Goal: Information Seeking & Learning: Find specific fact

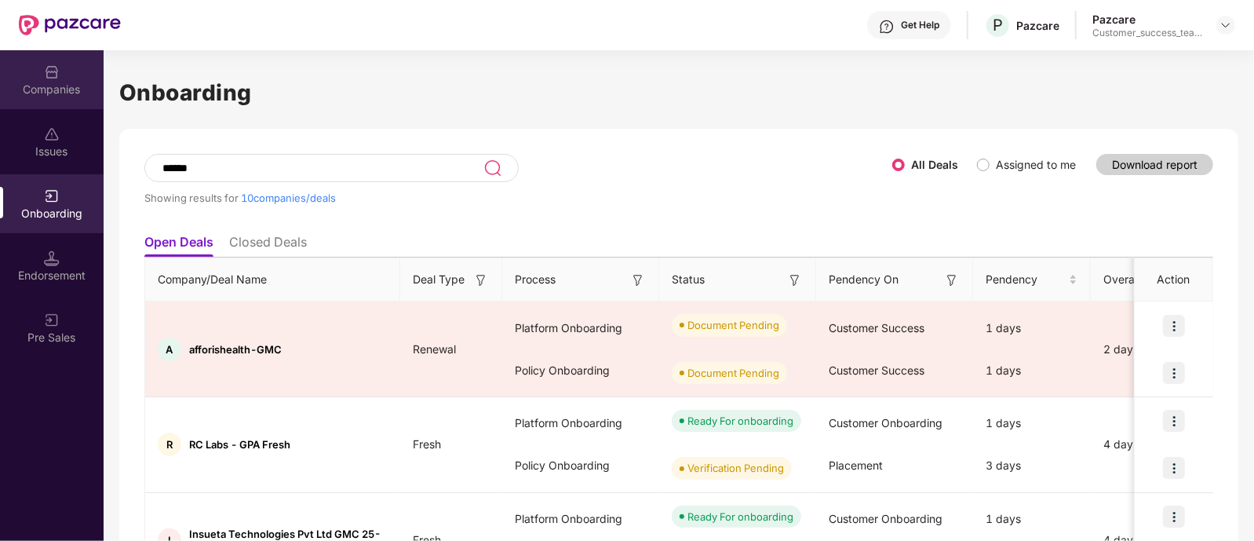
click at [60, 82] on div "Companies" at bounding box center [52, 90] width 104 height 16
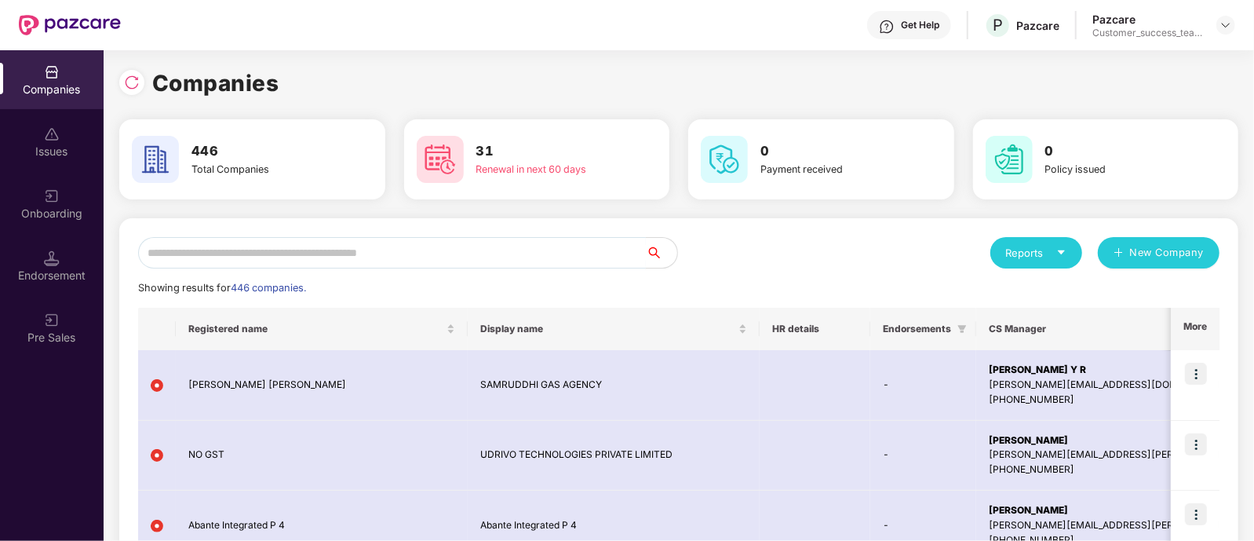
click at [483, 257] on input "text" at bounding box center [392, 252] width 508 height 31
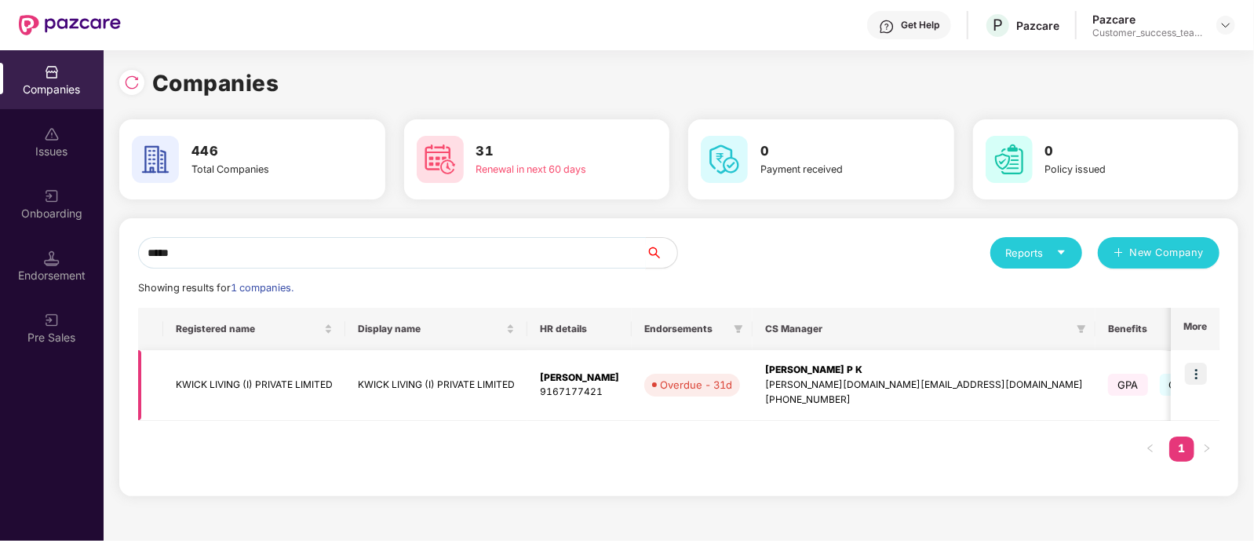
type input "*****"
click at [1196, 372] on img at bounding box center [1196, 373] width 22 height 22
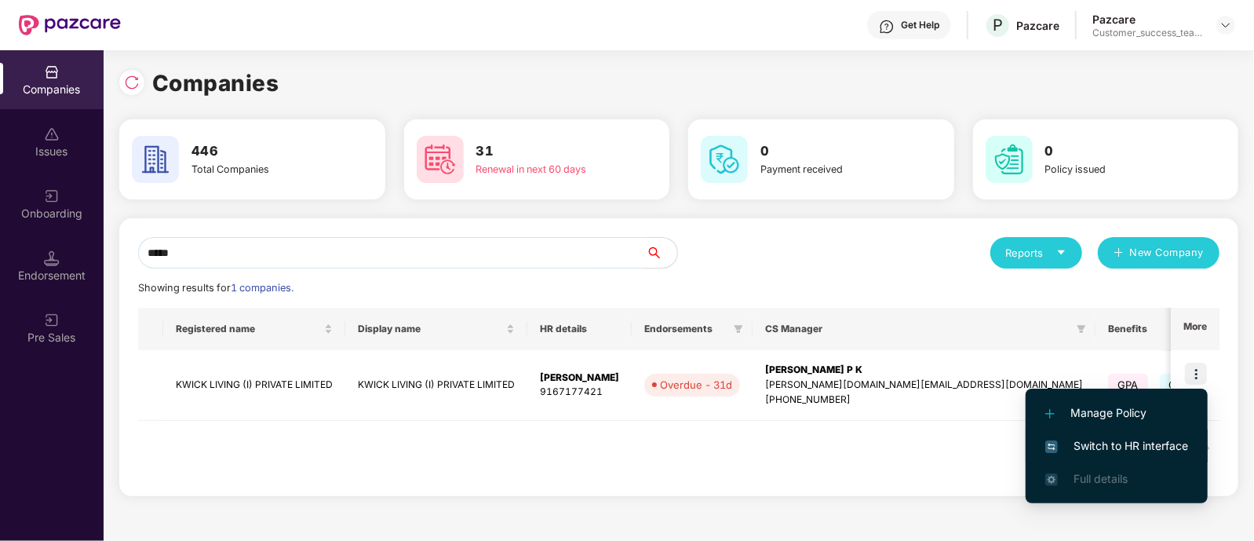
click at [1181, 441] on span "Switch to HR interface" at bounding box center [1116, 445] width 143 height 17
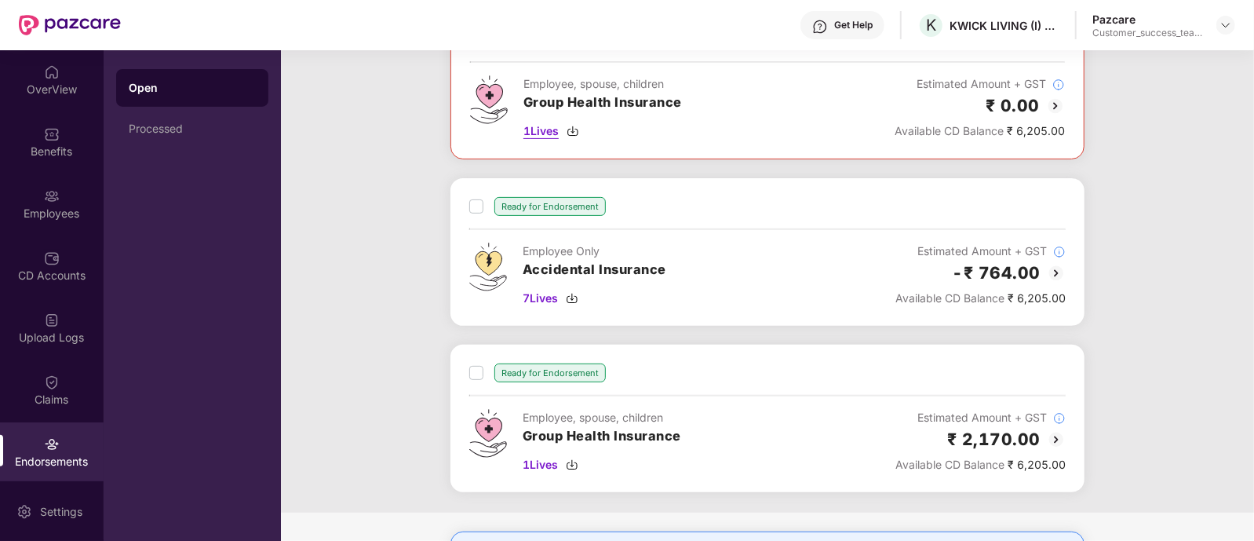
scroll to position [97, 0]
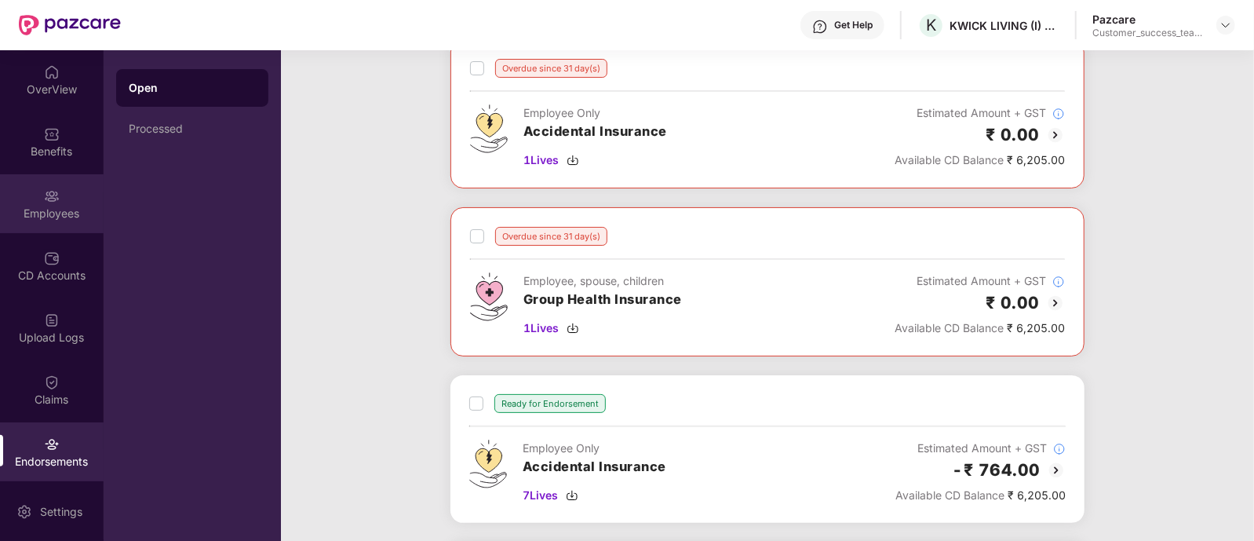
click at [74, 213] on div "Employees" at bounding box center [52, 214] width 104 height 16
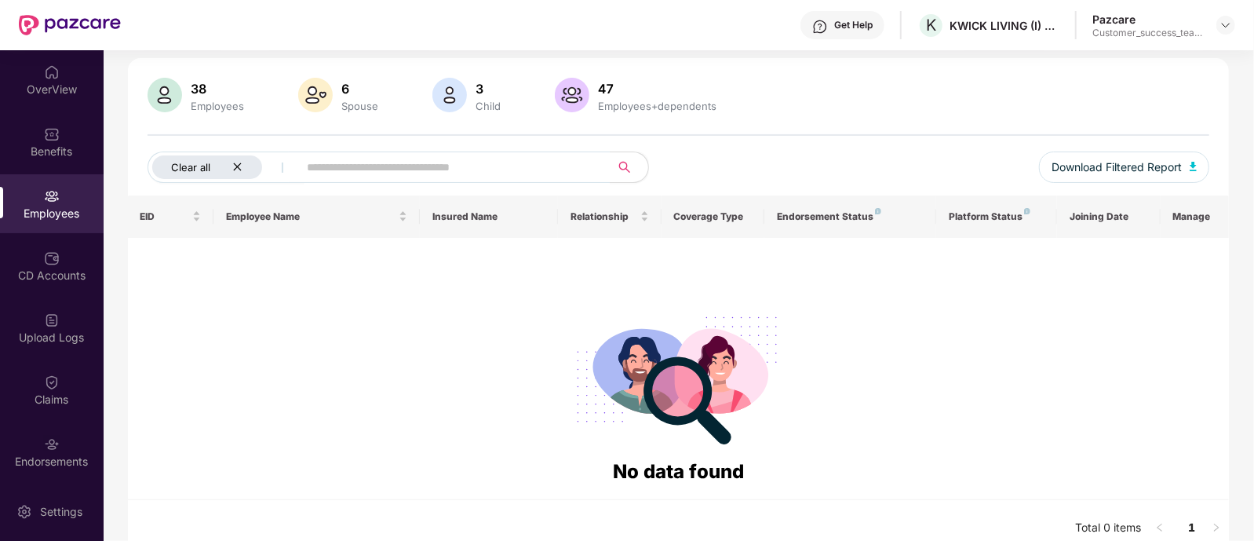
click at [238, 174] on div "Clear all" at bounding box center [207, 167] width 110 height 24
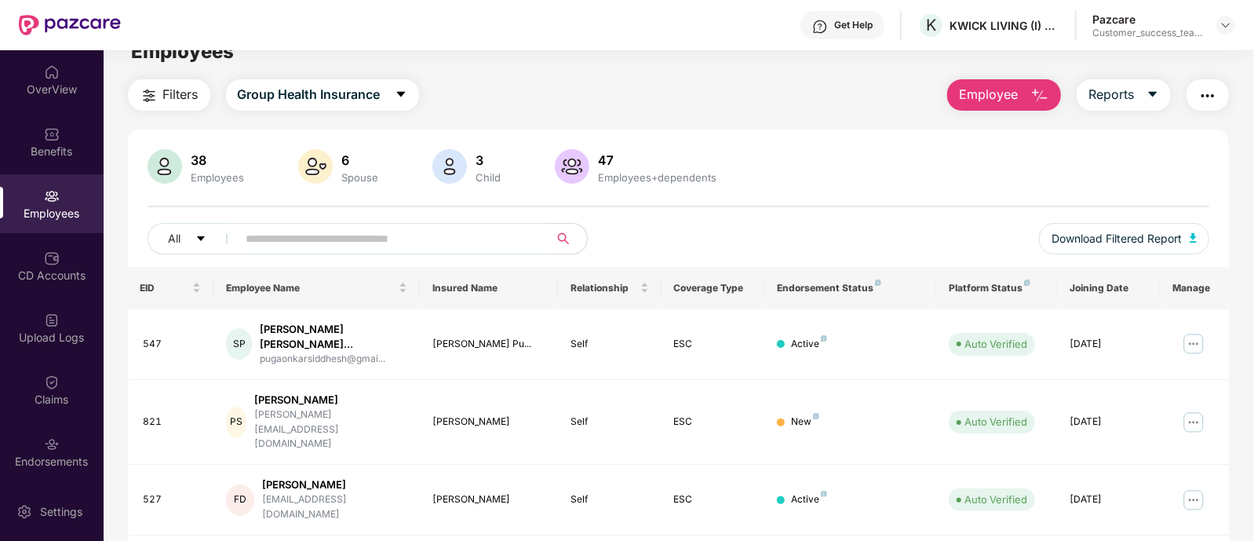
scroll to position [0, 0]
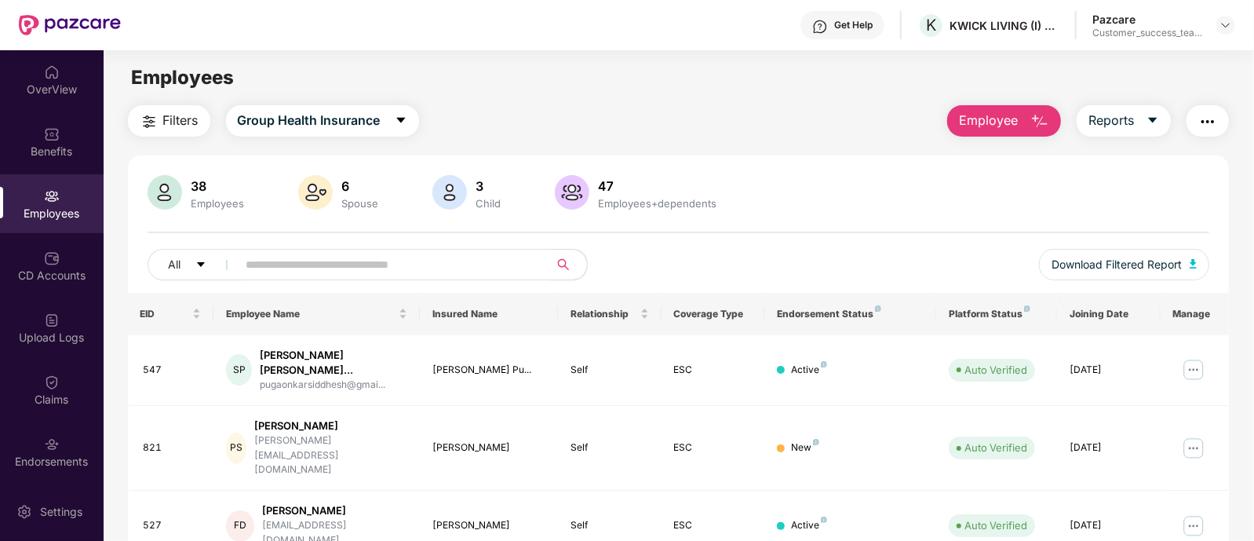
click at [400, 261] on input "text" at bounding box center [387, 265] width 282 height 24
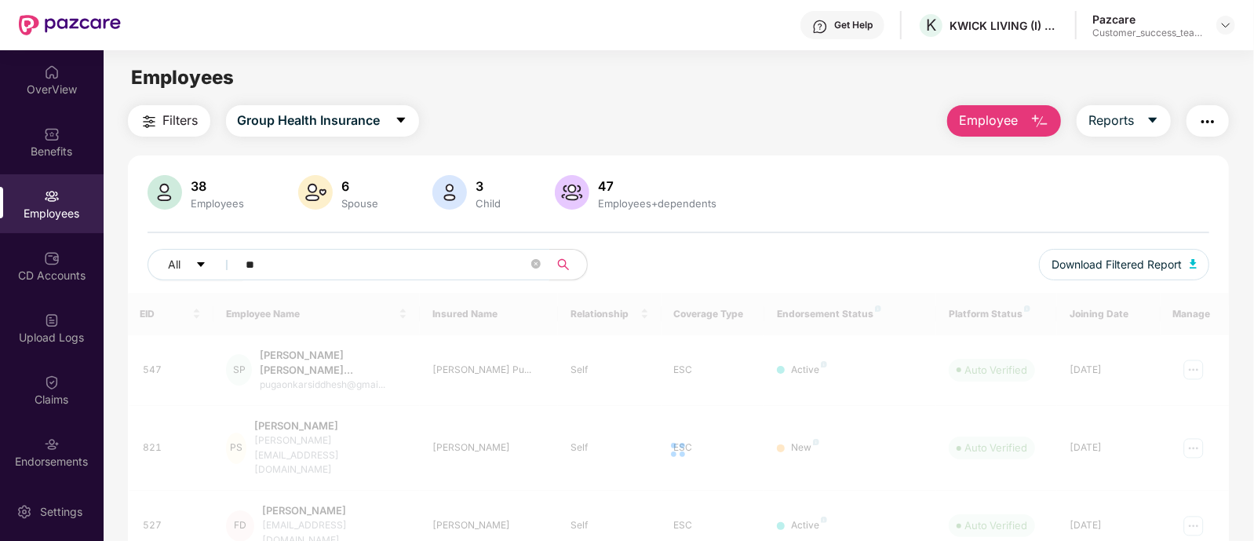
type input "***"
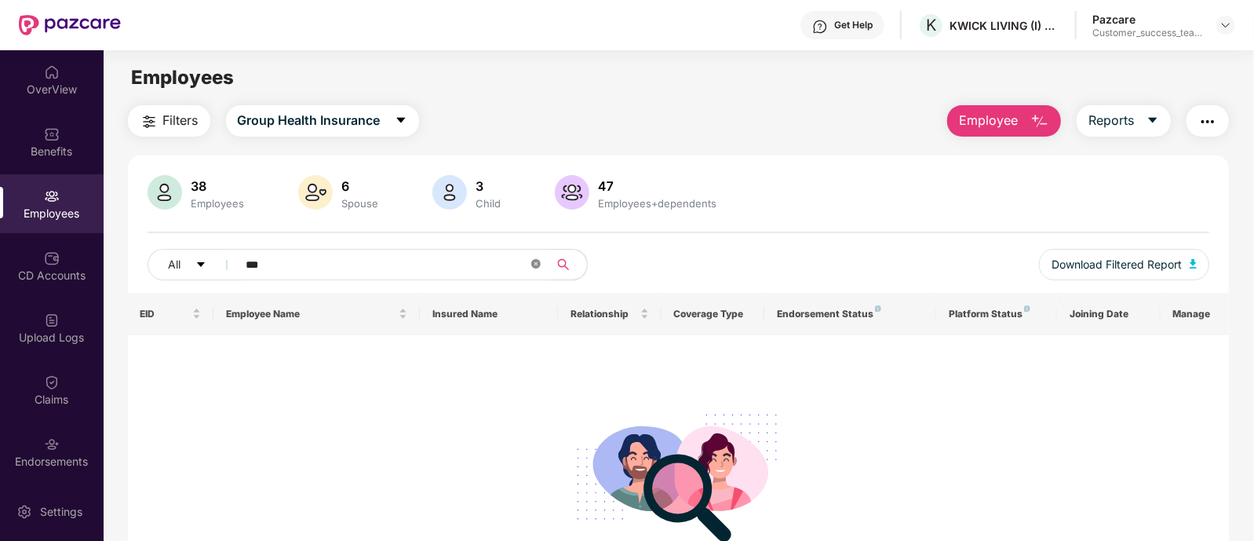
click at [537, 265] on icon "close-circle" at bounding box center [535, 263] width 9 height 9
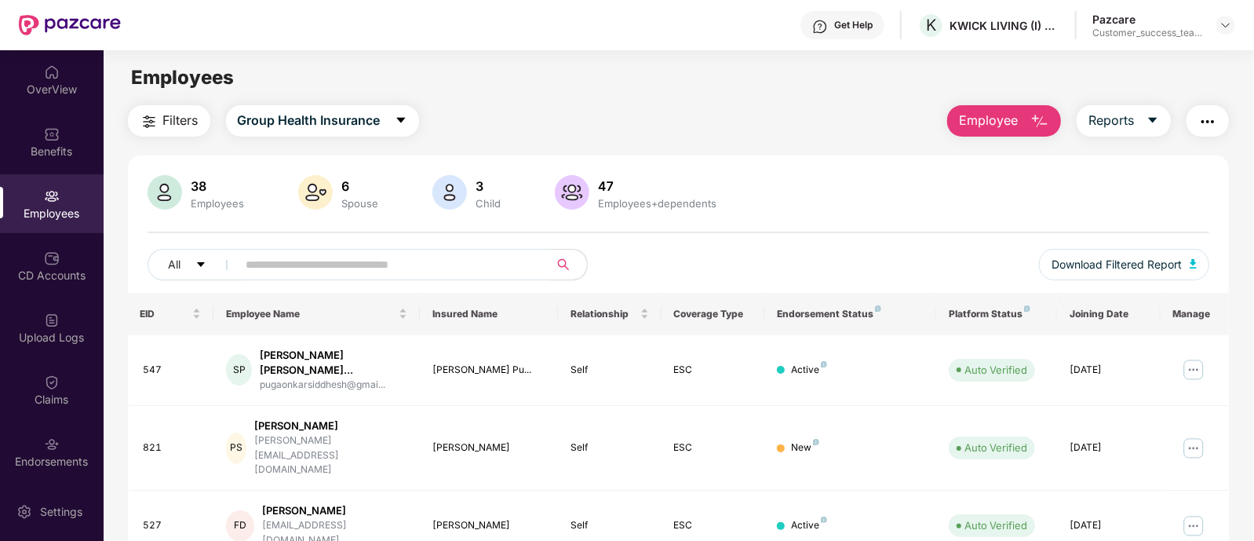
click at [398, 264] on input "text" at bounding box center [387, 265] width 282 height 24
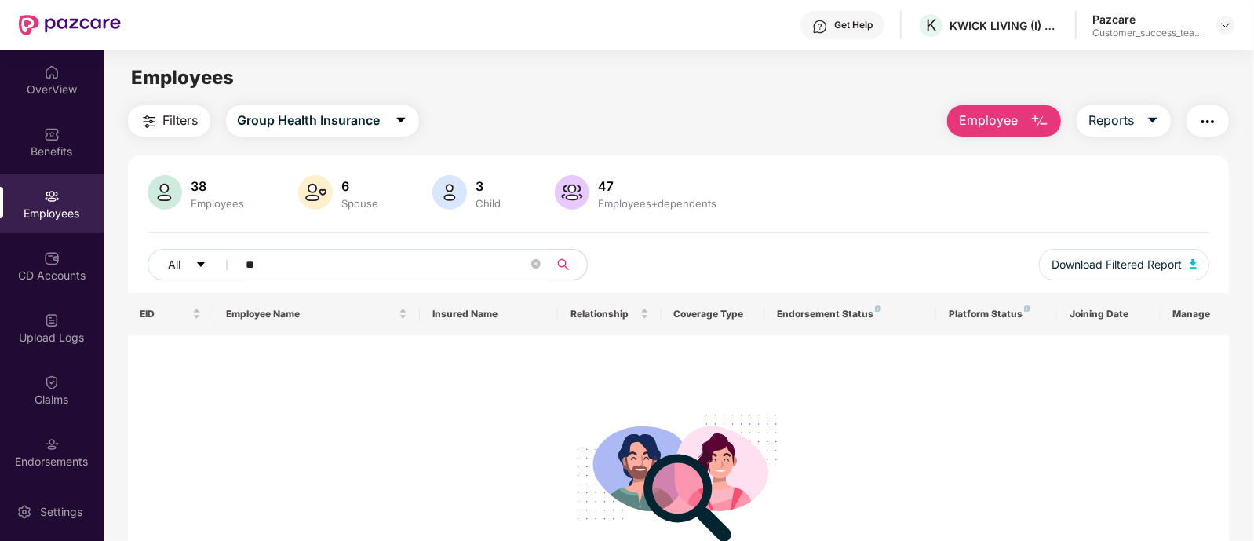
type input "*"
click at [344, 119] on span "Group Health Insurance" at bounding box center [309, 121] width 143 height 20
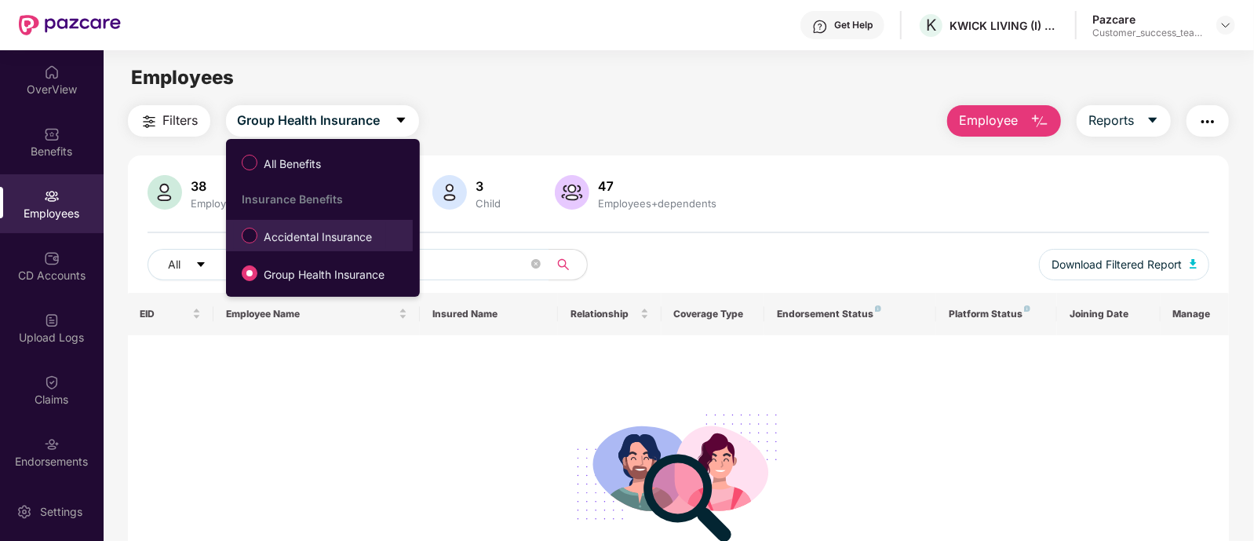
click at [330, 237] on span "Accidental Insurance" at bounding box center [317, 236] width 121 height 17
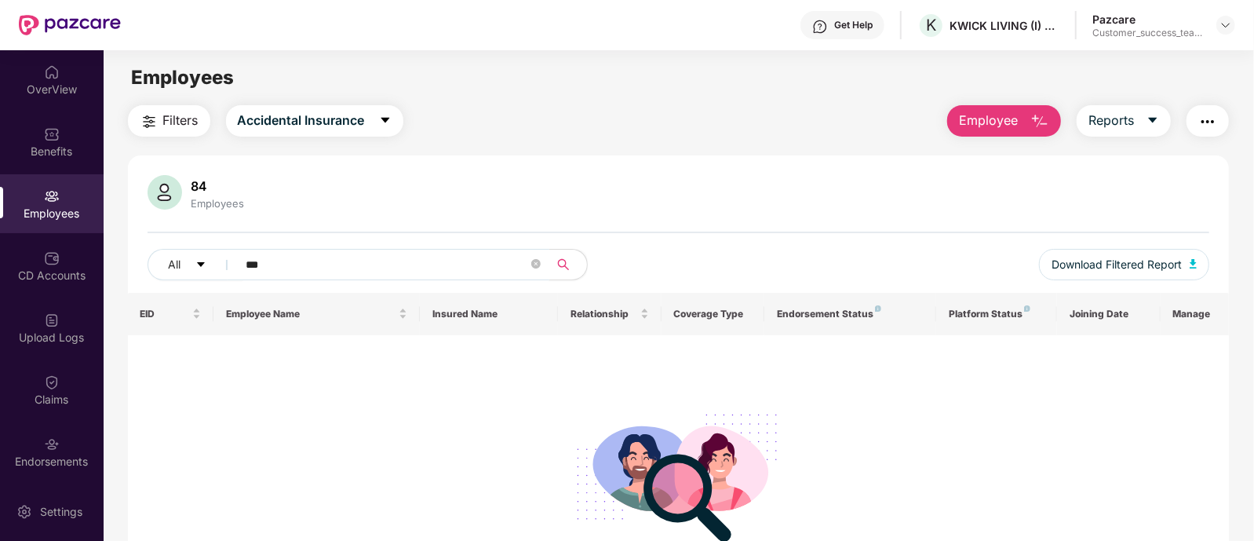
click at [382, 267] on input "***" at bounding box center [387, 265] width 282 height 24
type input "*"
type input "******"
click at [1220, 20] on img at bounding box center [1225, 25] width 13 height 13
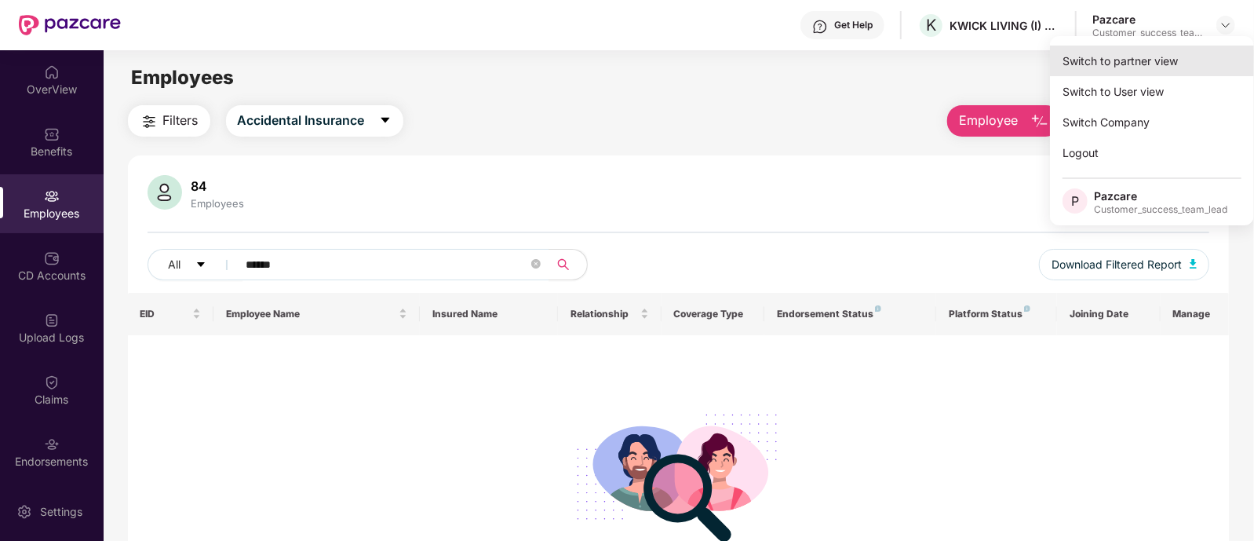
click at [1098, 54] on div "Switch to partner view" at bounding box center [1152, 61] width 204 height 31
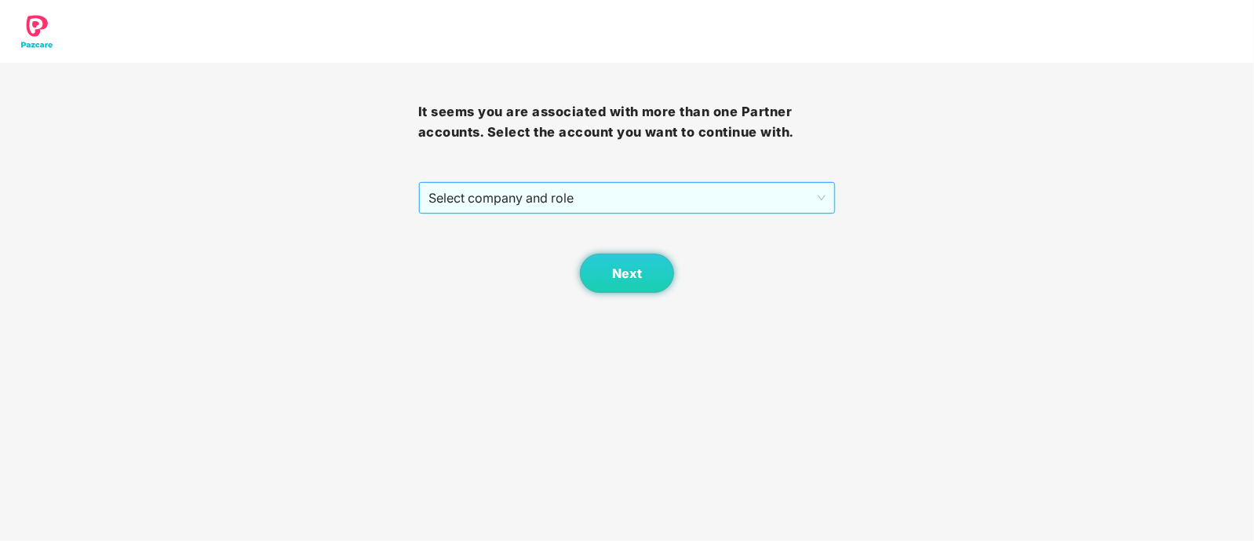
click at [711, 193] on span "Select company and role" at bounding box center [627, 198] width 398 height 30
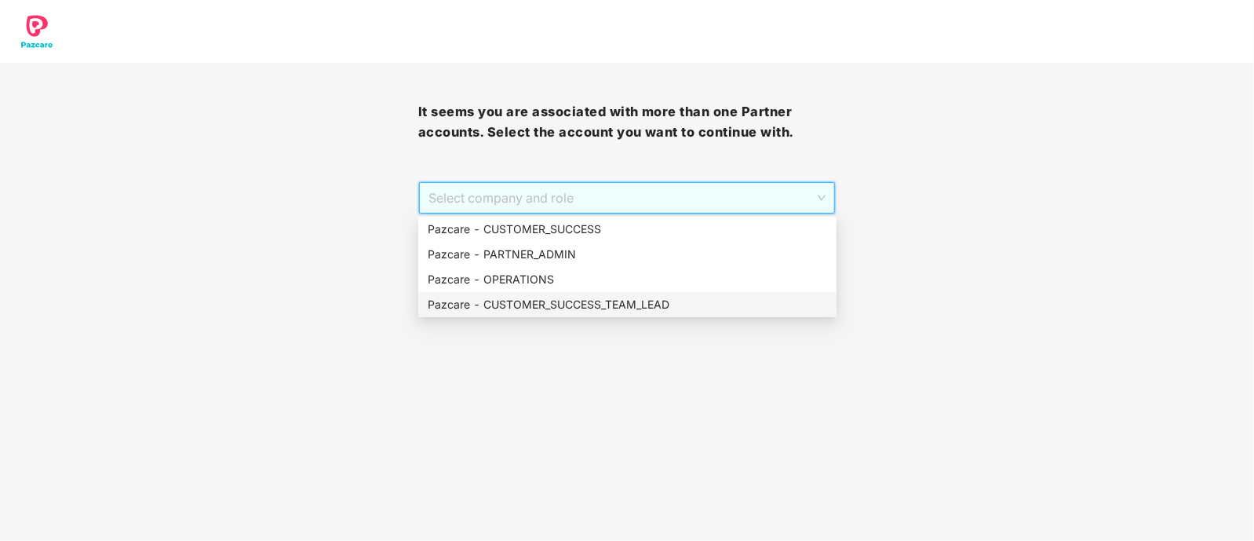
click at [578, 299] on div "Pazcare - CUSTOMER_SUCCESS_TEAM_LEAD" at bounding box center [627, 304] width 399 height 17
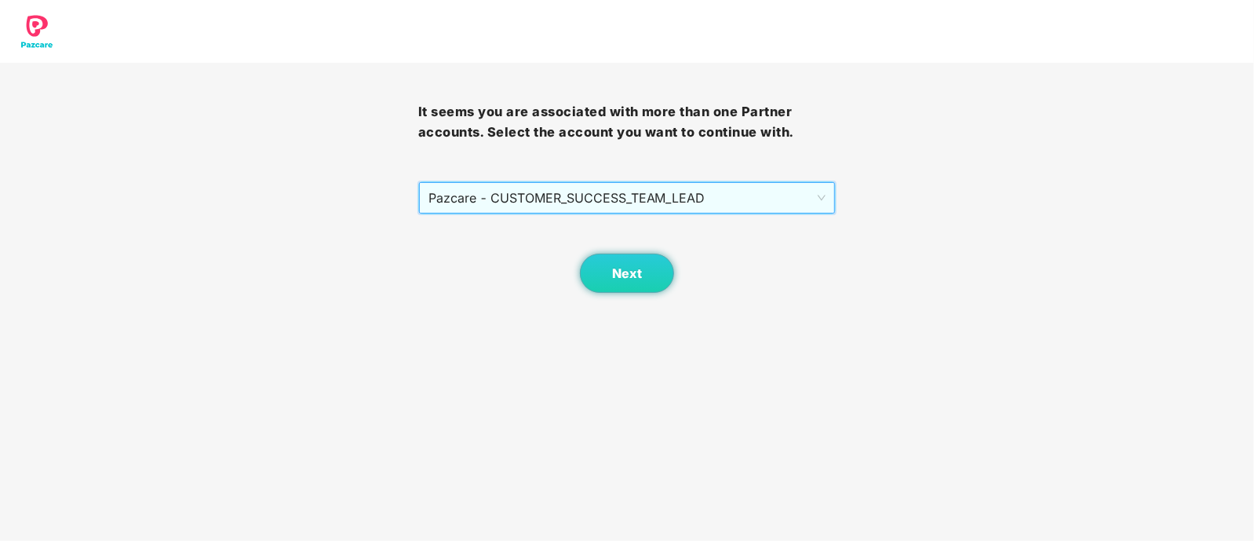
click at [616, 190] on span "Pazcare - CUSTOMER_SUCCESS_TEAM_LEAD" at bounding box center [627, 198] width 398 height 30
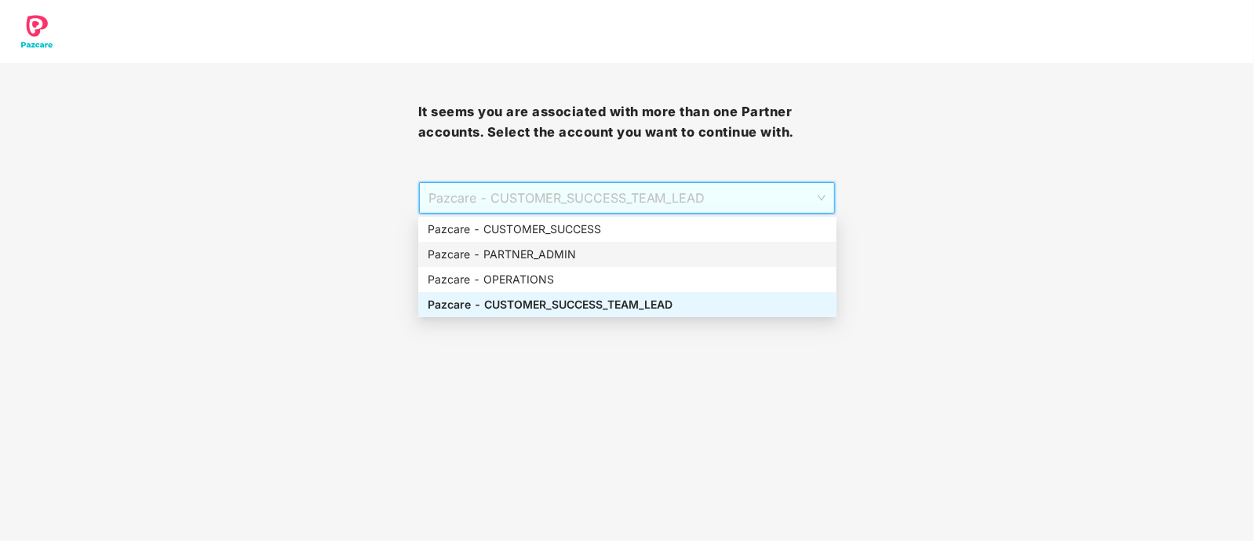
click at [587, 242] on div "Pazcare - PARTNER_ADMIN" at bounding box center [627, 254] width 418 height 25
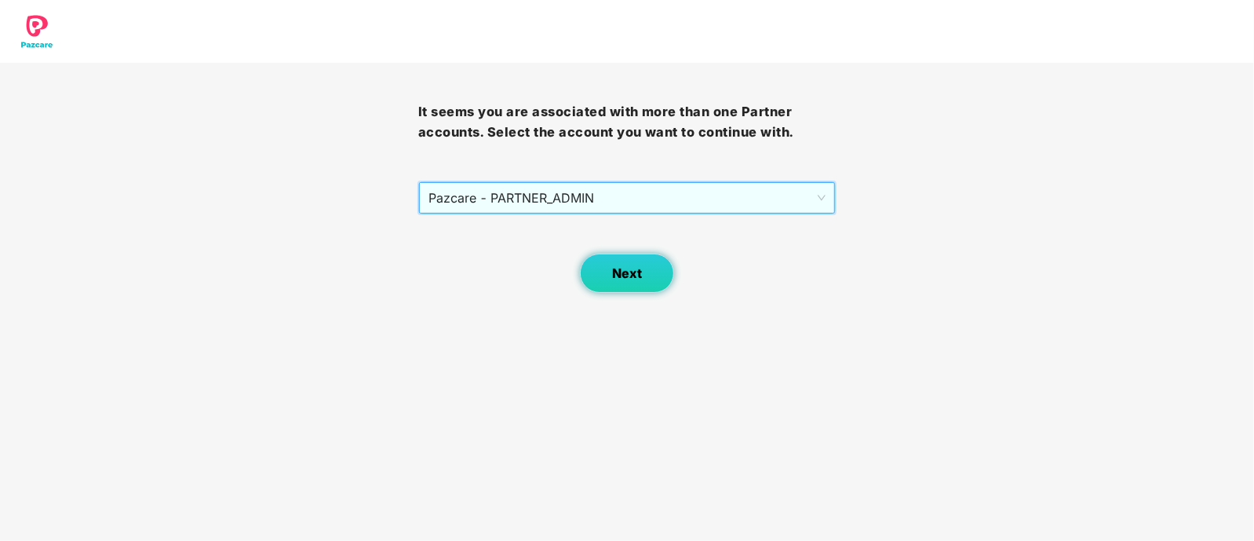
click at [621, 268] on span "Next" at bounding box center [627, 273] width 30 height 15
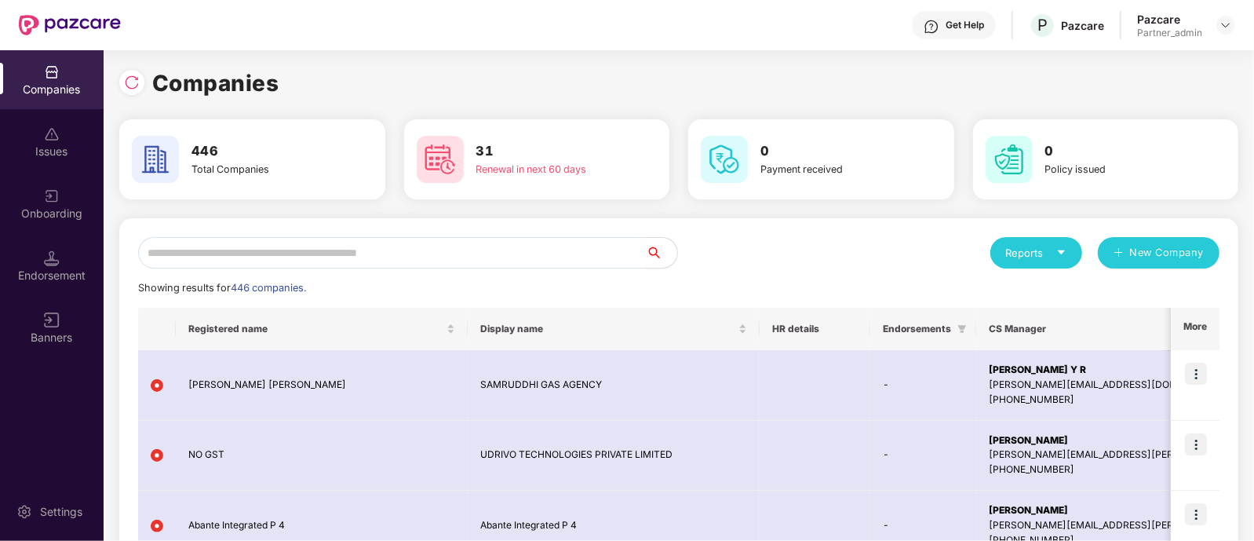
click at [365, 249] on input "text" at bounding box center [392, 252] width 508 height 31
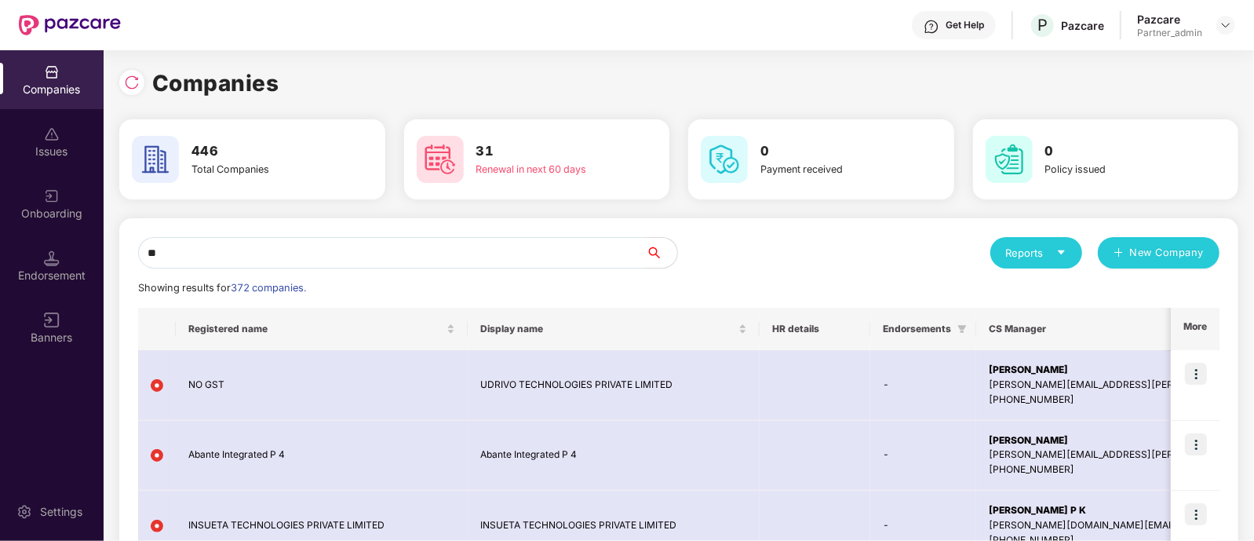
type input "*"
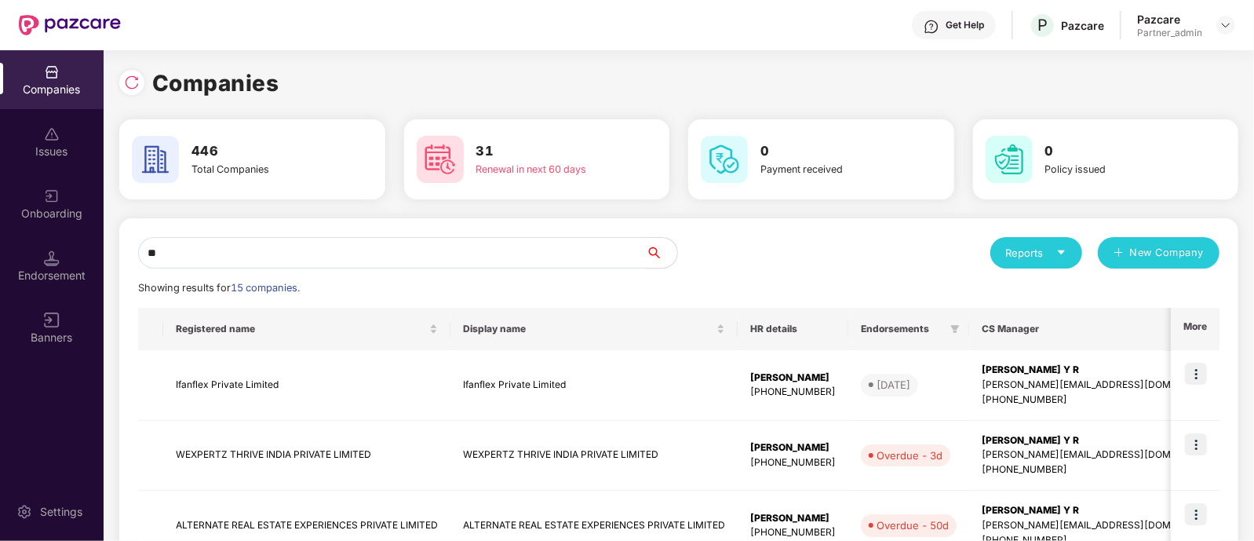
type input "*"
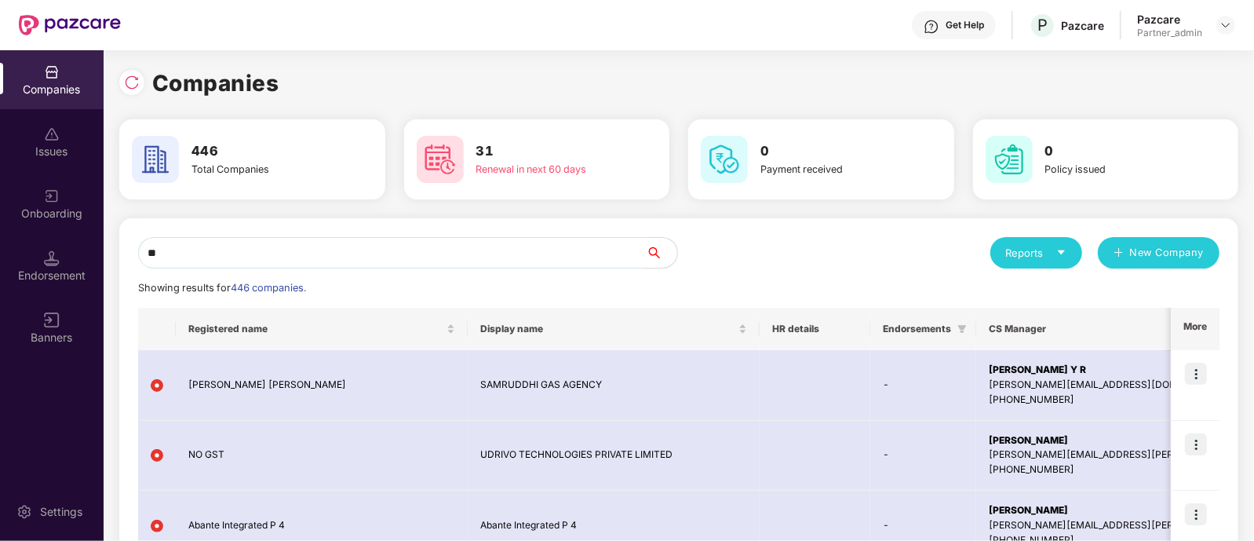
type input "*"
click at [131, 84] on img at bounding box center [132, 83] width 16 height 16
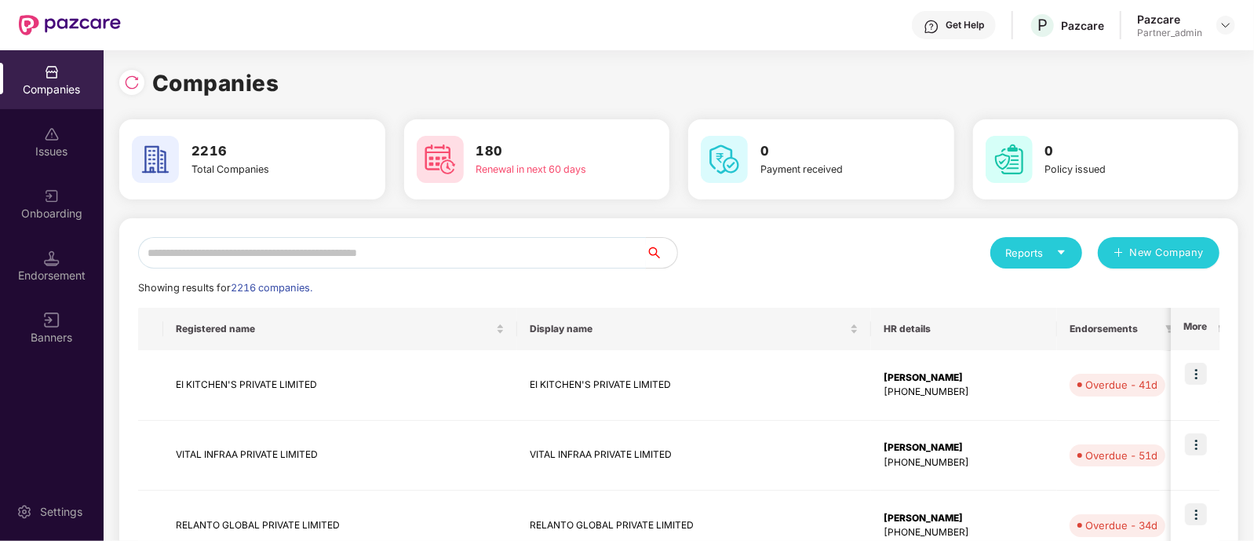
click at [272, 257] on input "text" at bounding box center [392, 252] width 508 height 31
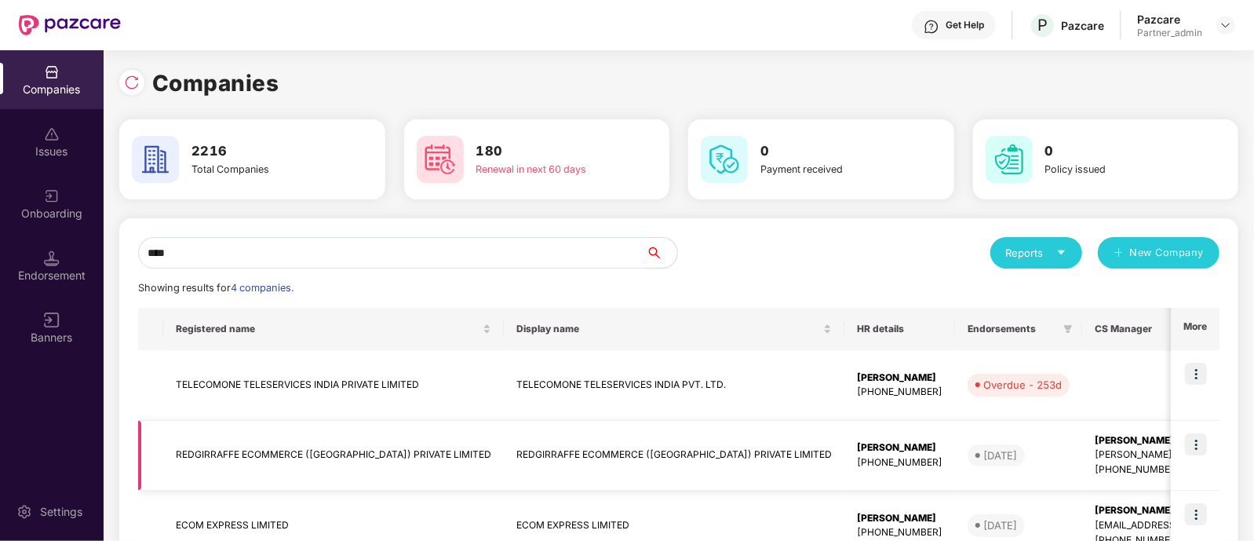
scroll to position [97, 0]
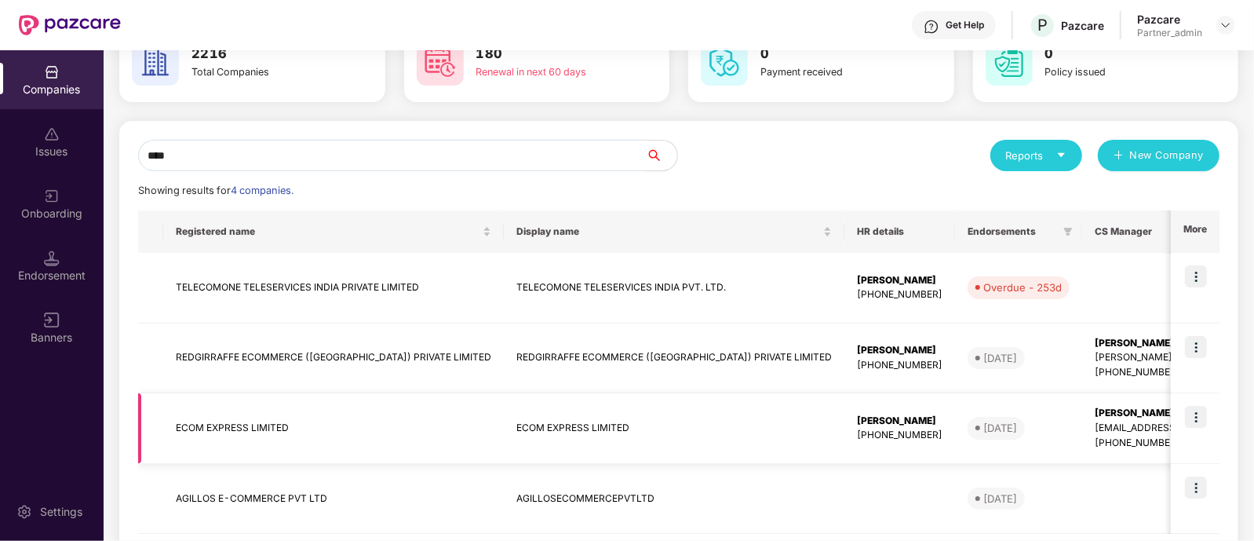
type input "****"
click at [1196, 411] on img at bounding box center [1196, 417] width 22 height 22
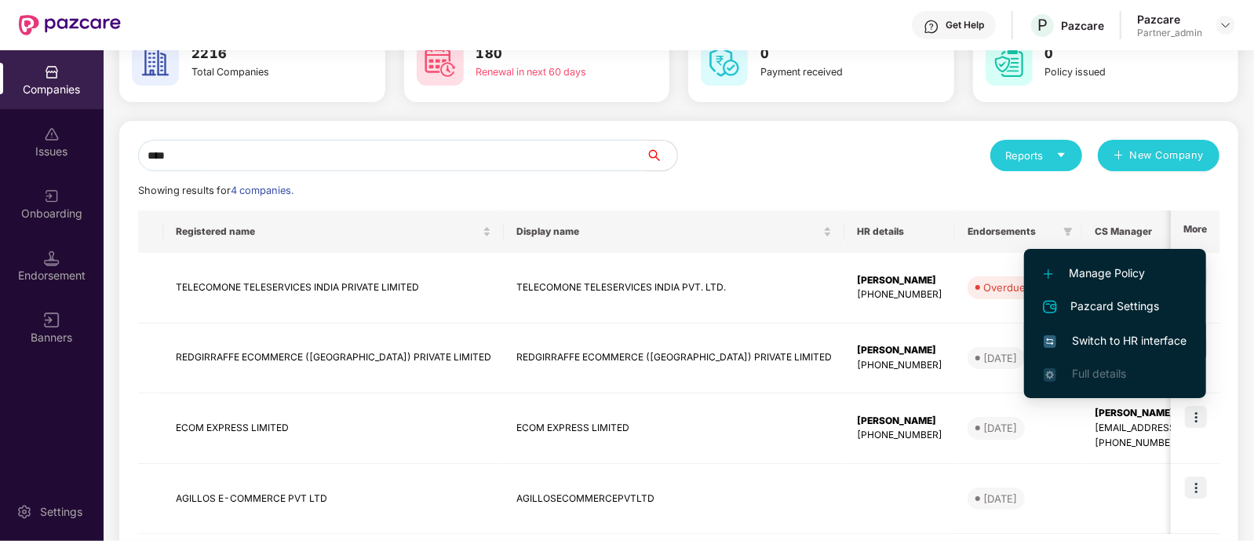
click at [1161, 343] on span "Switch to HR interface" at bounding box center [1114, 340] width 143 height 17
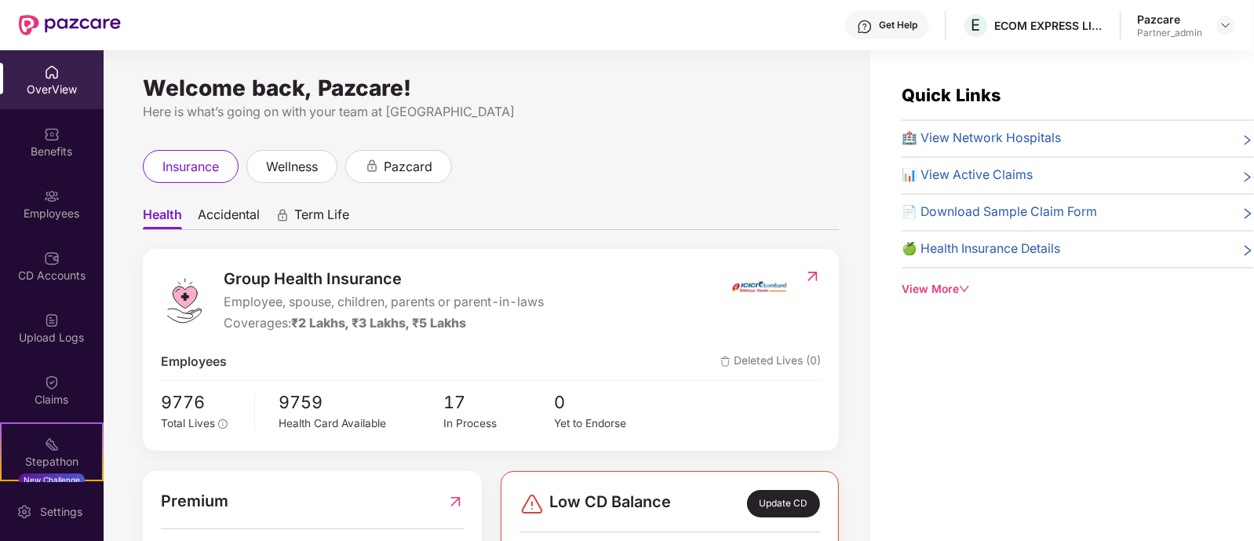
click at [46, 138] on img at bounding box center [52, 134] width 16 height 16
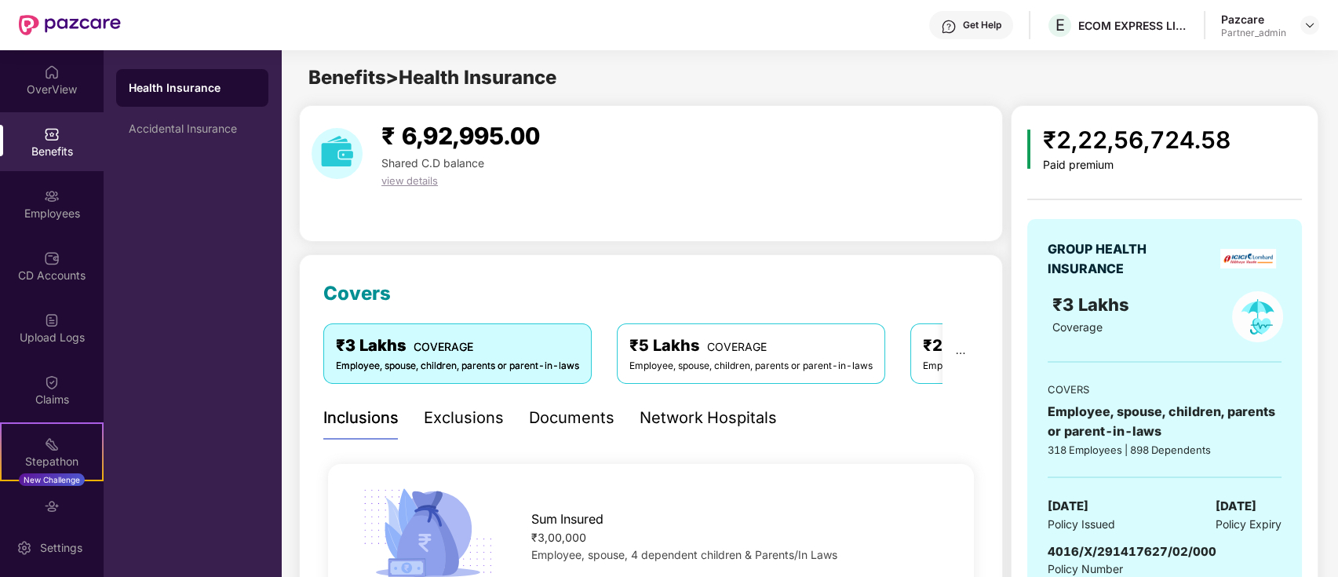
scroll to position [89, 0]
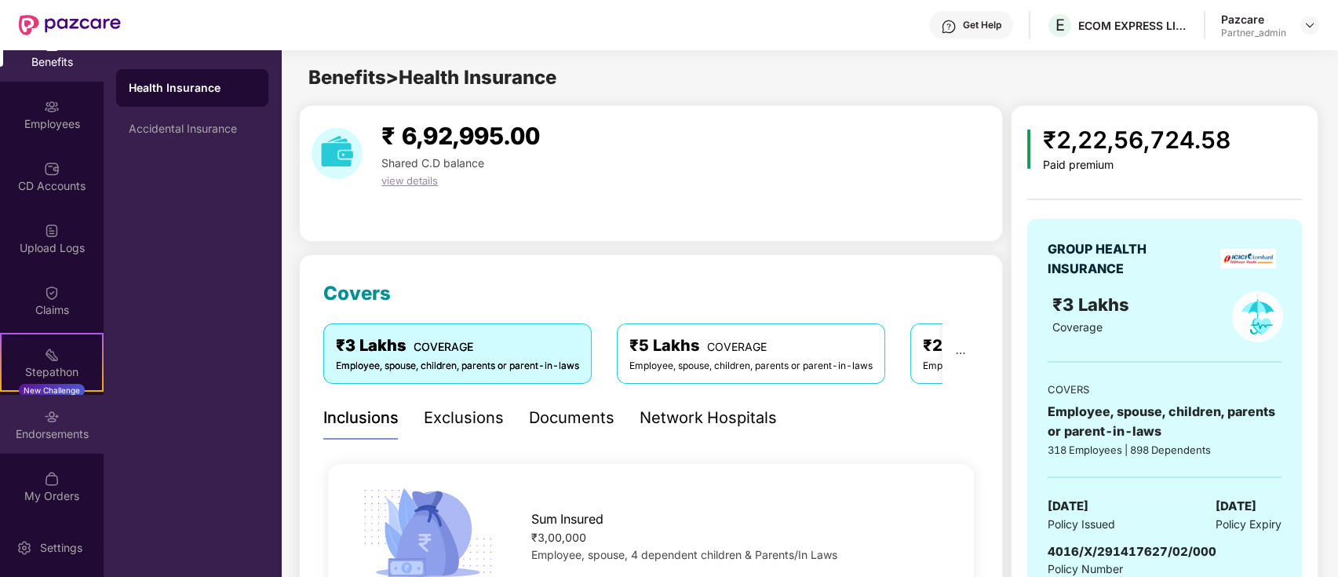
click at [56, 431] on div "Endorsements" at bounding box center [52, 434] width 104 height 16
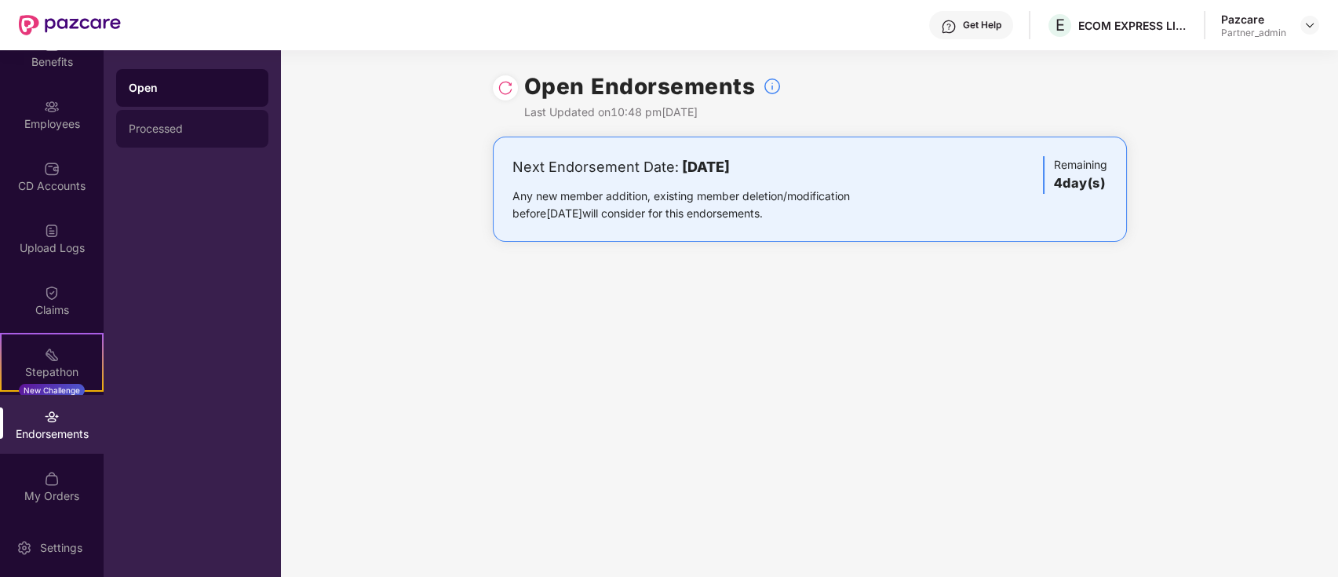
click at [184, 137] on div "Processed" at bounding box center [192, 129] width 152 height 38
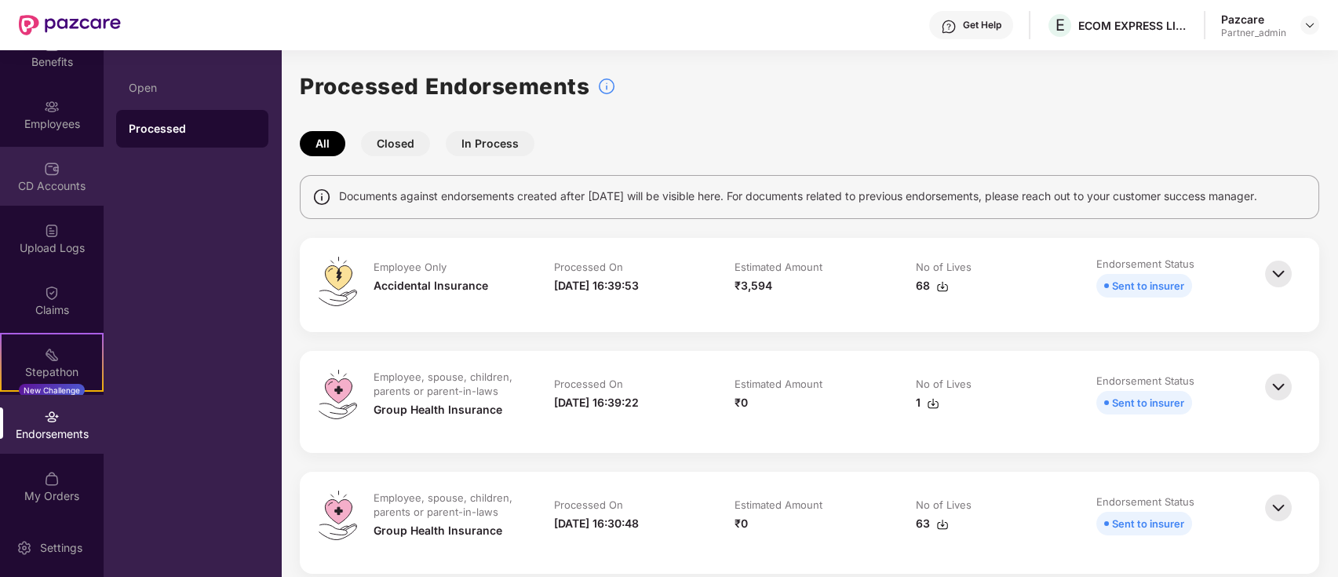
click at [48, 173] on img at bounding box center [52, 169] width 16 height 16
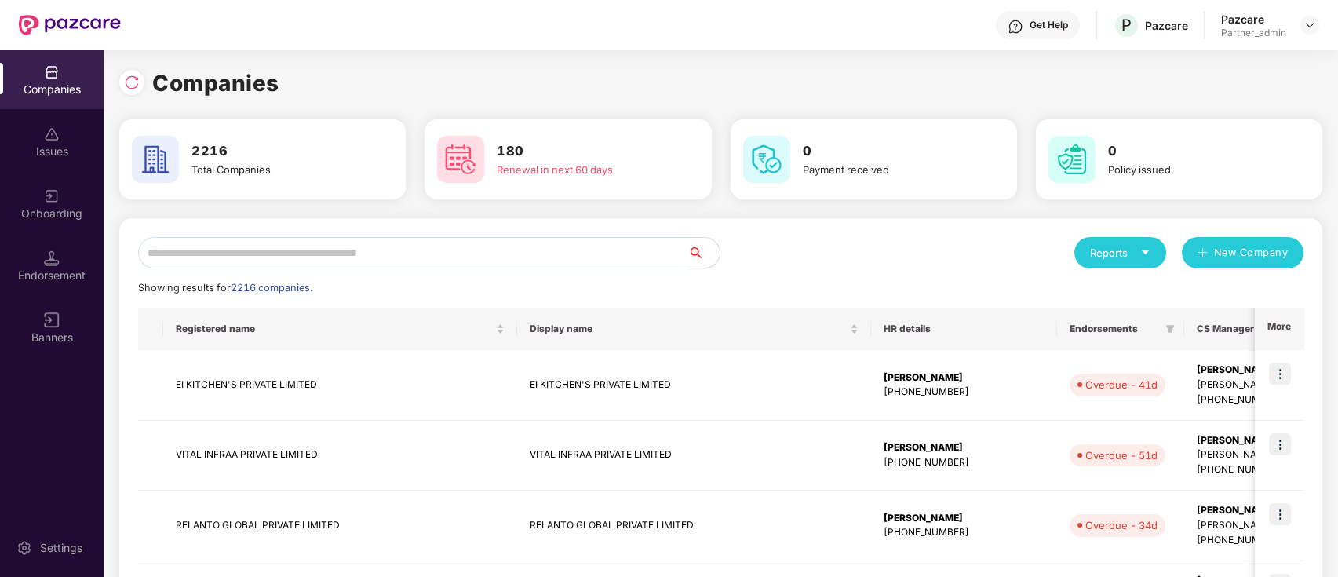
click at [344, 259] on input "text" at bounding box center [413, 252] width 550 height 31
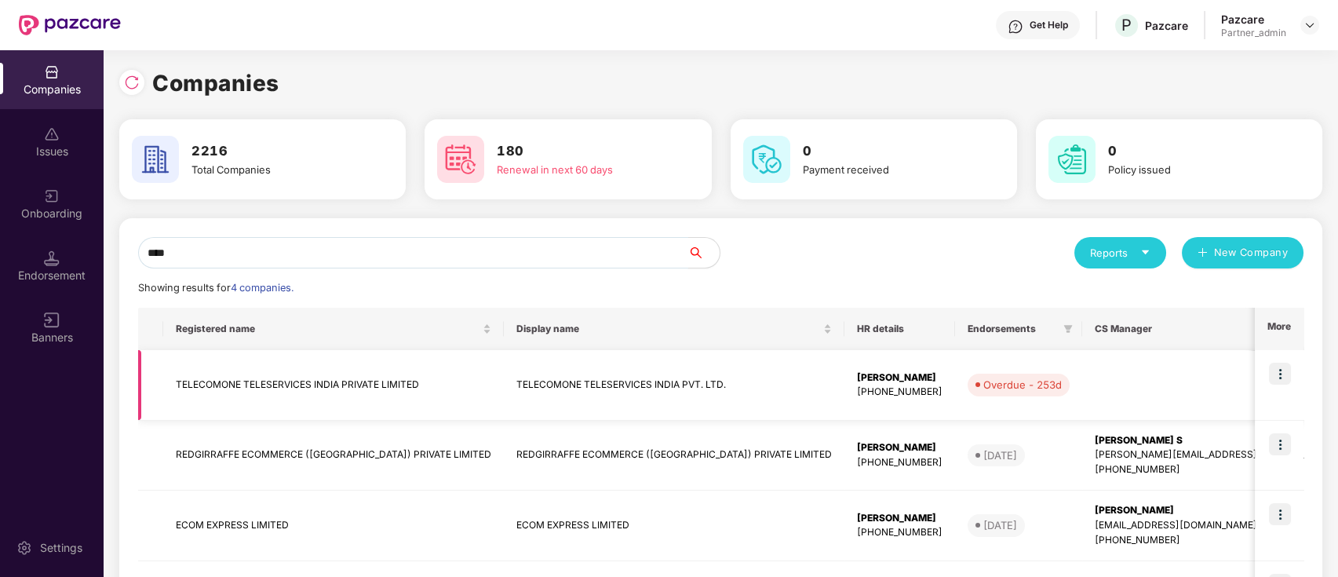
scroll to position [104, 0]
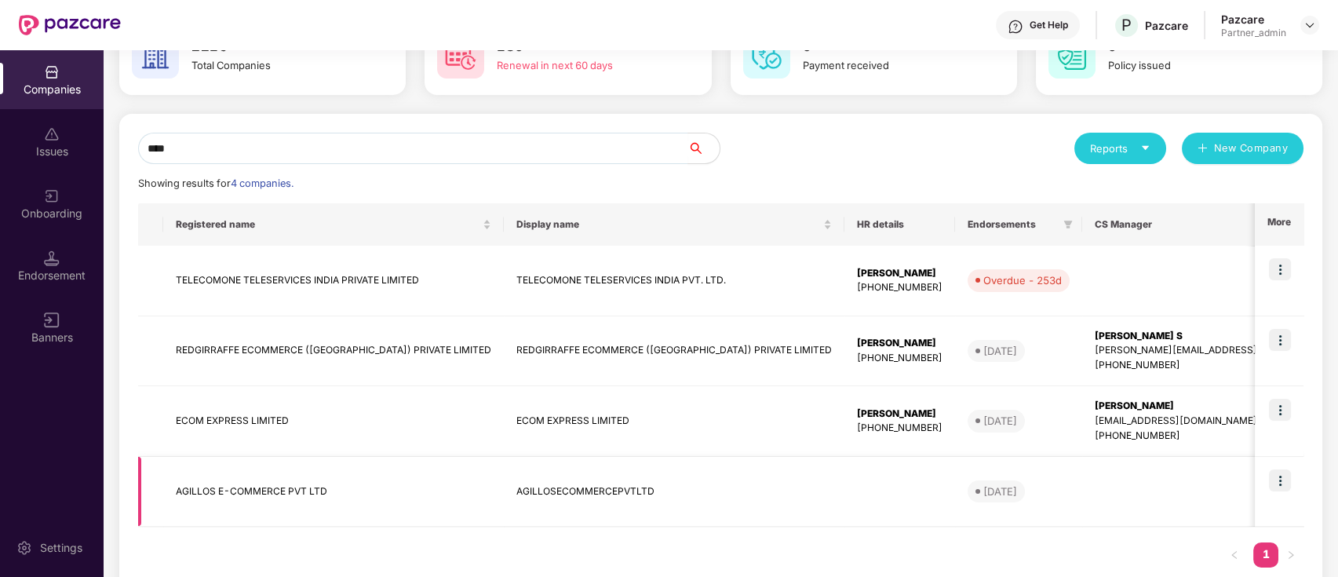
click at [1253, 505] on td at bounding box center [1278, 492] width 49 height 71
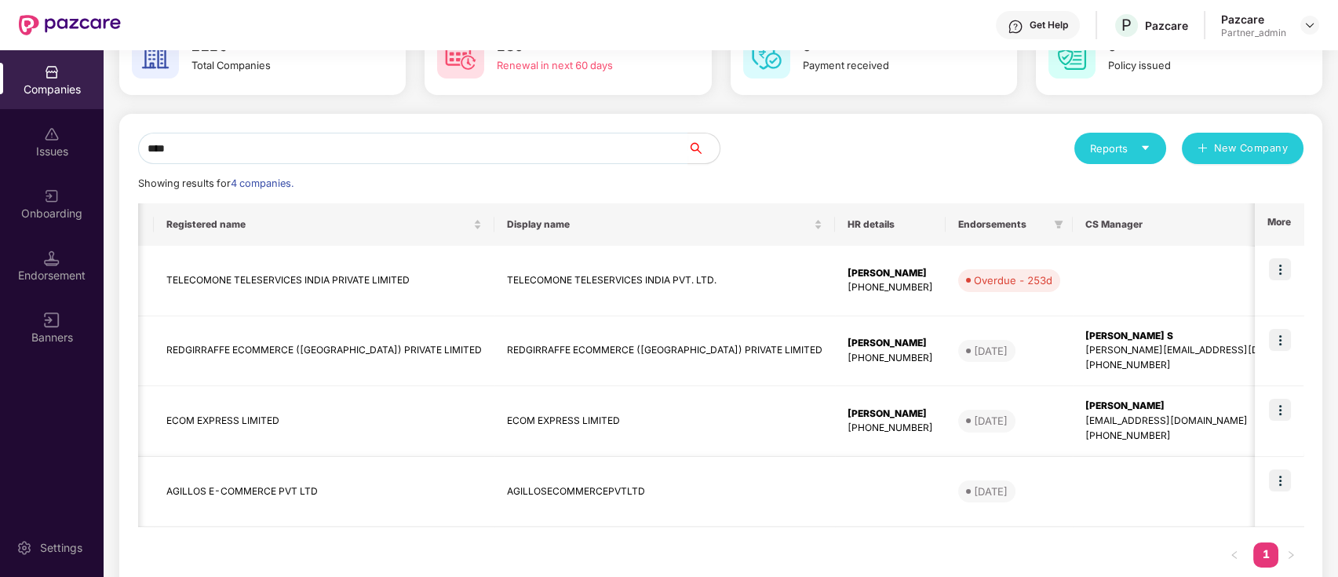
scroll to position [0, 0]
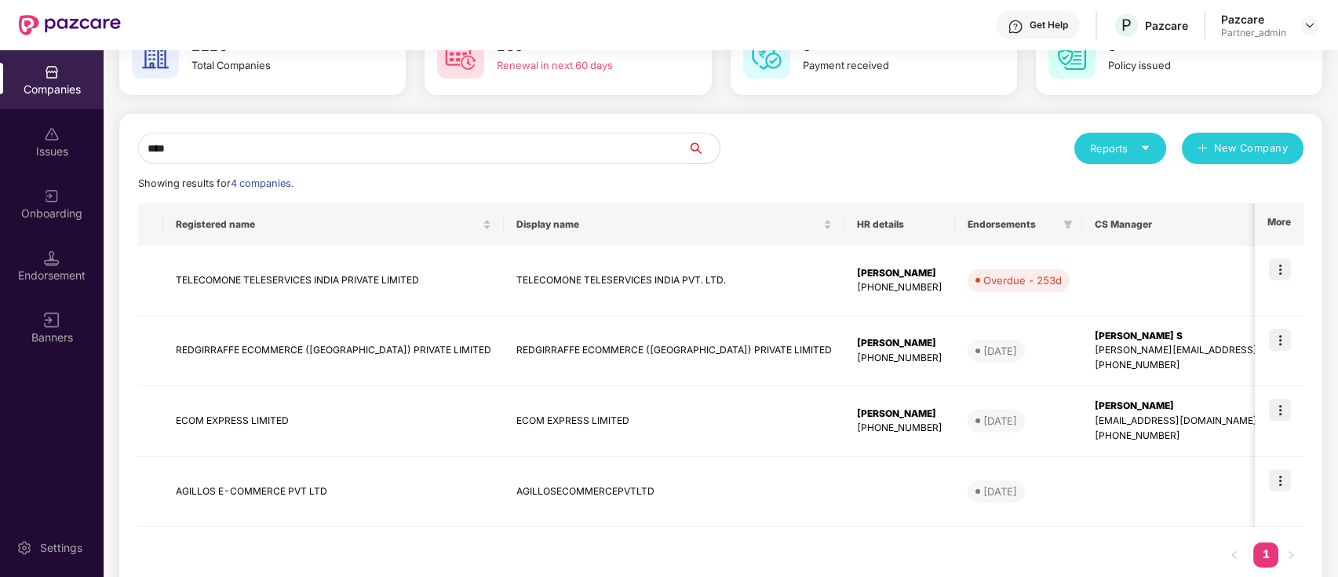
click at [217, 145] on input "****" at bounding box center [413, 148] width 550 height 31
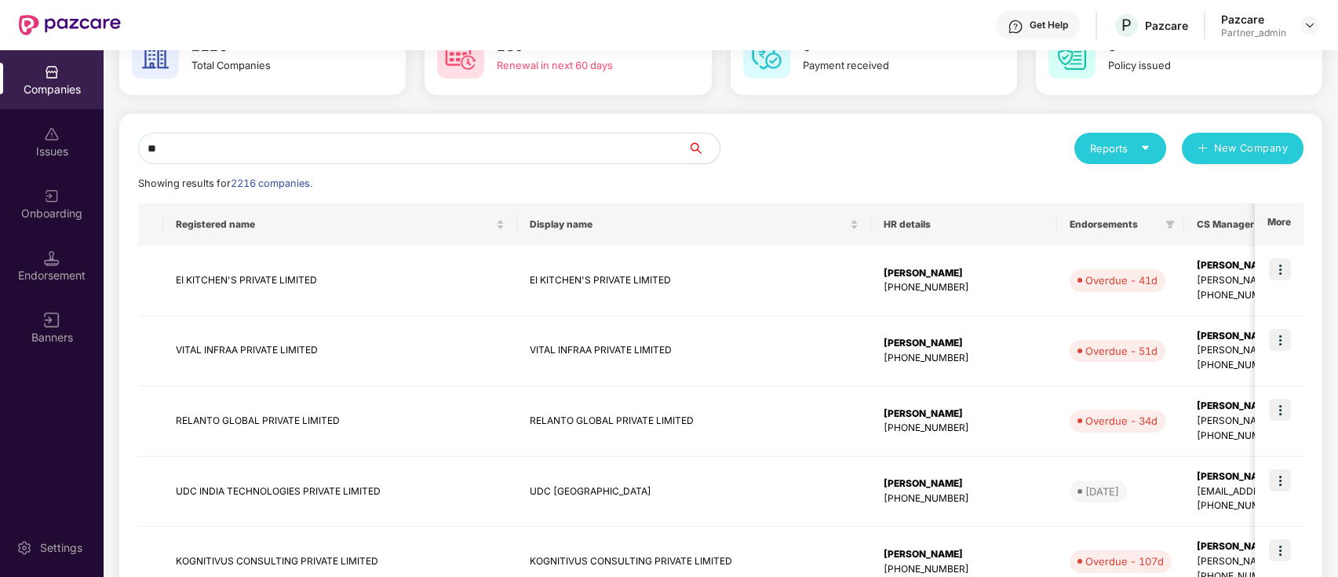
type input "*"
click at [368, 151] on input "text" at bounding box center [413, 148] width 550 height 31
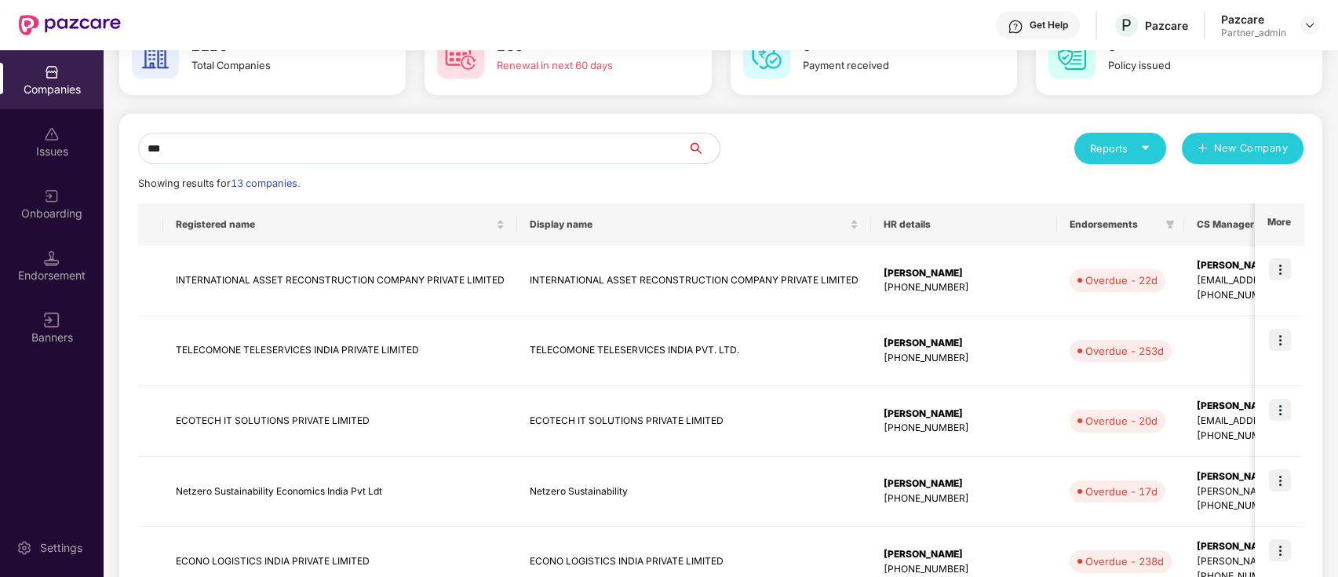
type input "****"
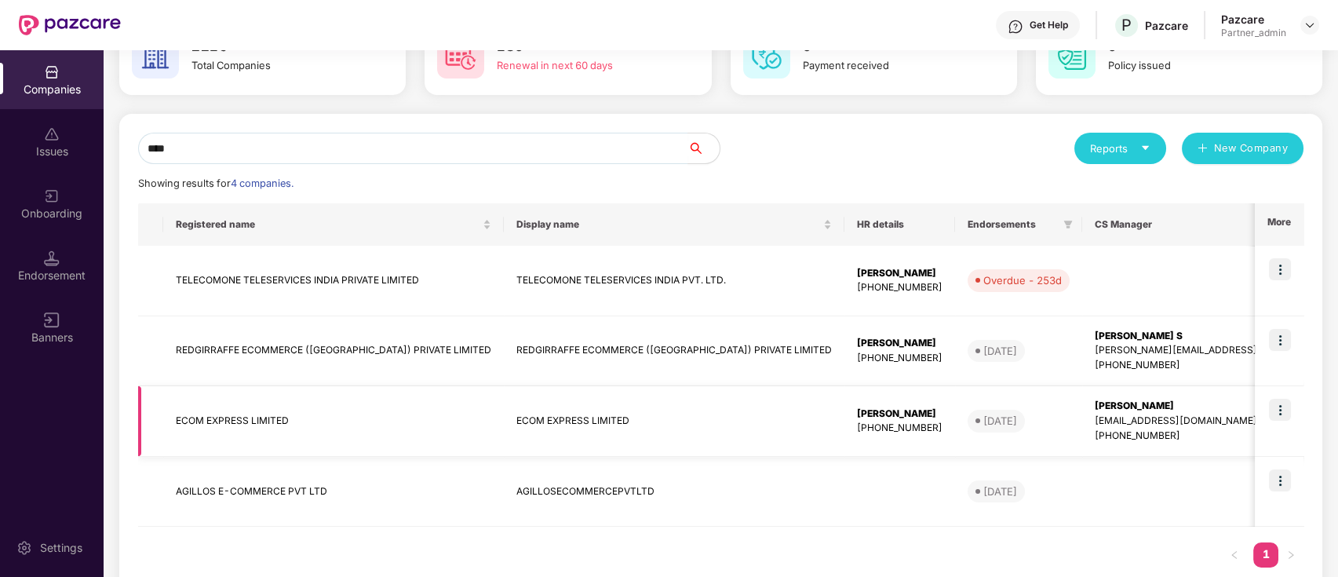
click at [1253, 410] on img at bounding box center [1280, 410] width 22 height 22
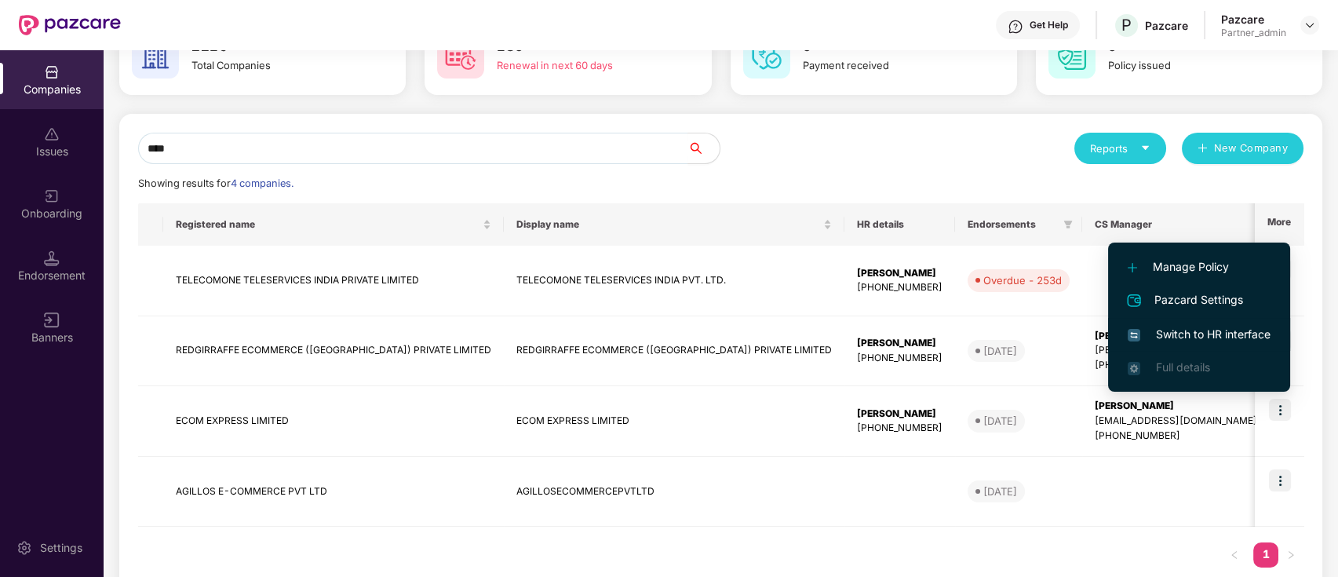
click at [1249, 329] on span "Switch to HR interface" at bounding box center [1198, 334] width 143 height 17
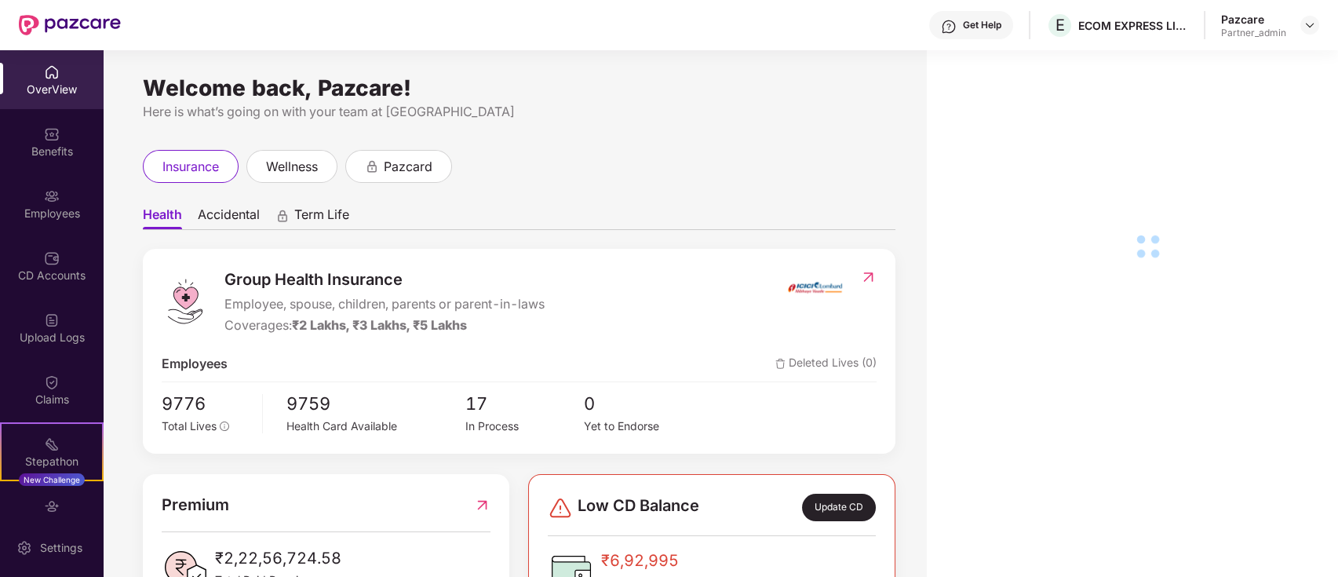
click at [27, 156] on div "Benefits" at bounding box center [52, 152] width 104 height 16
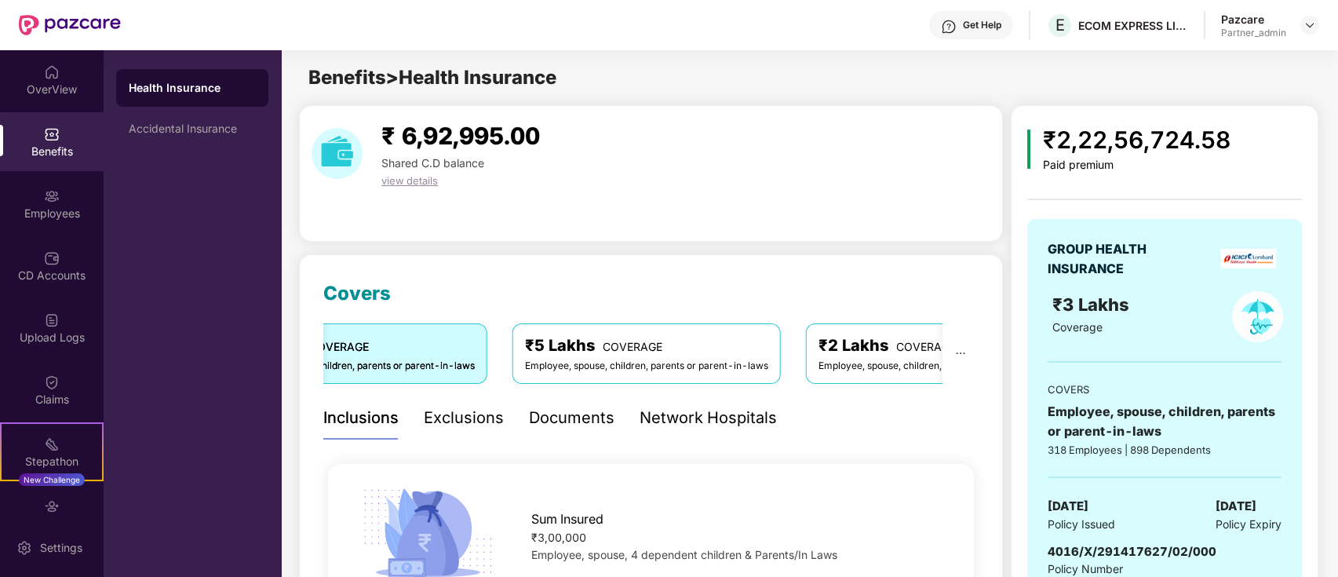
scroll to position [104, 0]
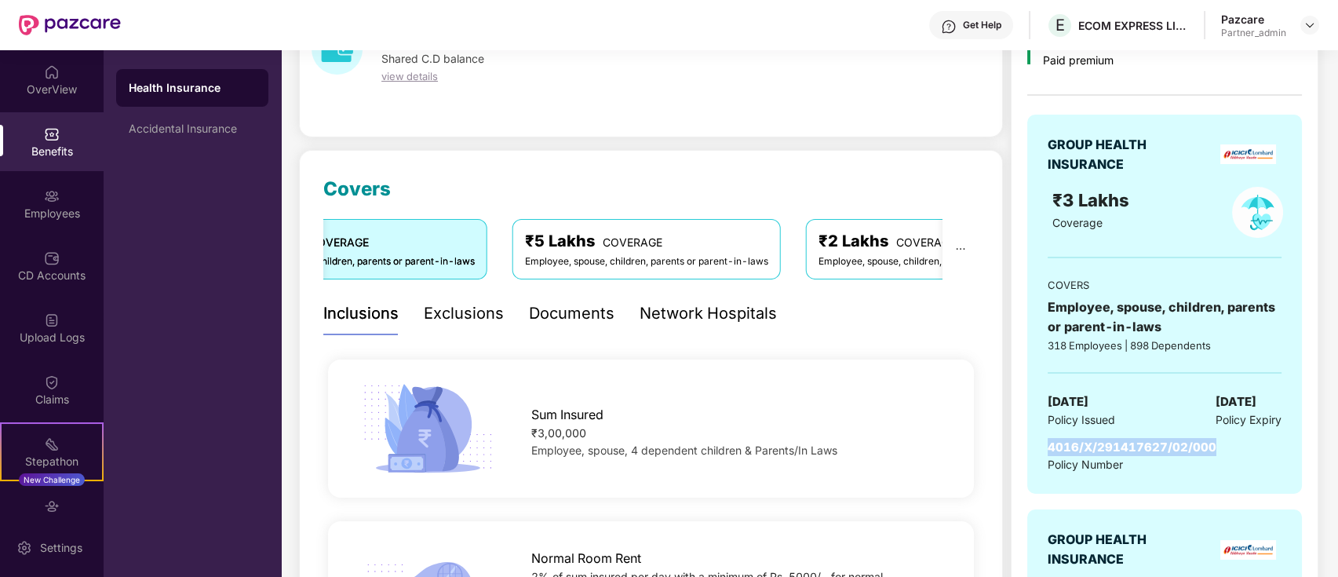
drag, startPoint x: 1223, startPoint y: 443, endPoint x: 1042, endPoint y: 442, distance: 181.2
click at [1042, 442] on div "GROUP HEALTH INSURANCE ₹3 Lakhs Coverage COVERS Employee, spouse, children, par…" at bounding box center [1164, 305] width 275 height 380
copy span "4016/X/291417627/02/000"
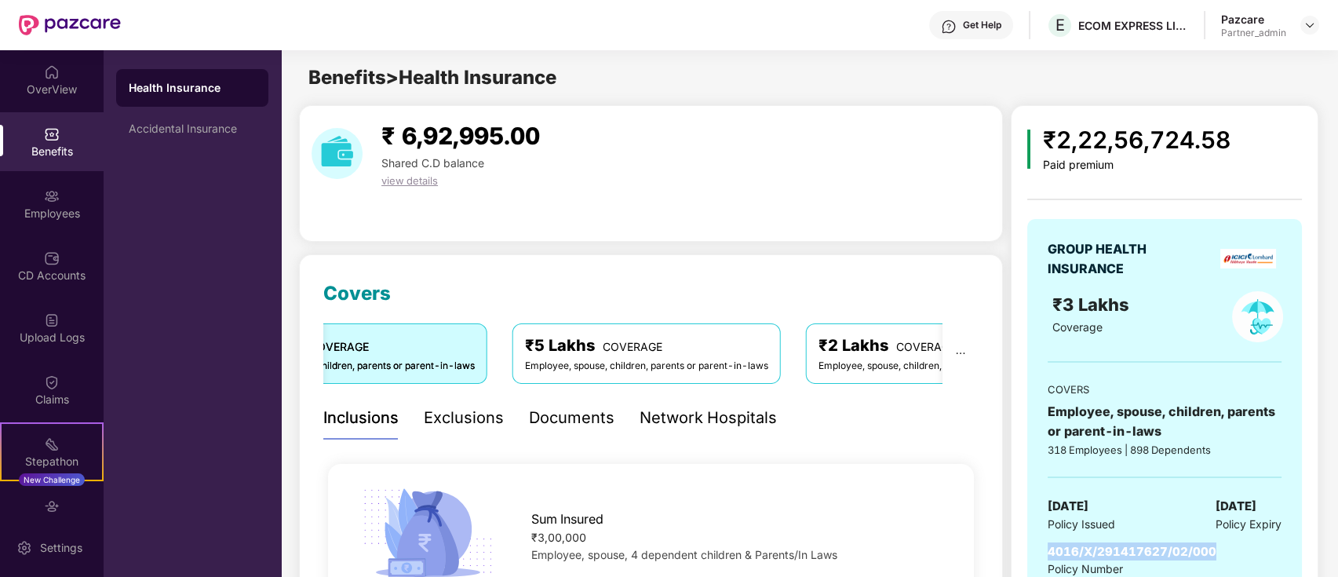
click at [653, 366] on div "Employee, spouse, children, parents or parent-in-laws" at bounding box center [646, 366] width 243 height 15
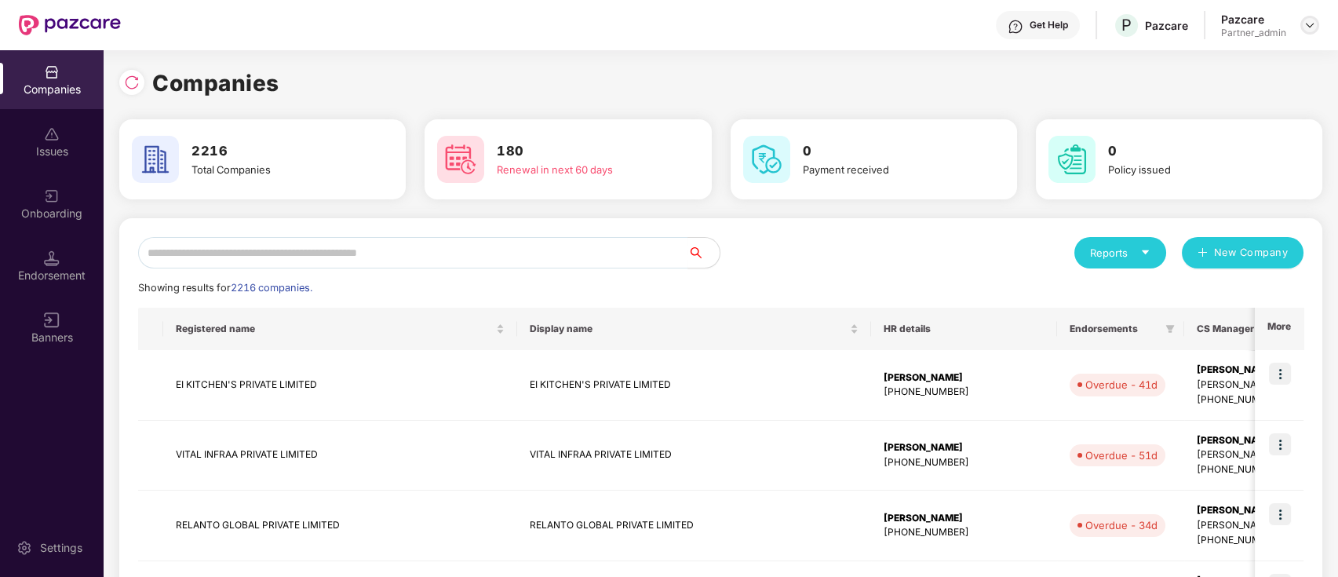
click at [1253, 27] on img at bounding box center [1309, 25] width 13 height 13
click at [1253, 89] on div "Switch Partner" at bounding box center [1237, 93] width 204 height 31
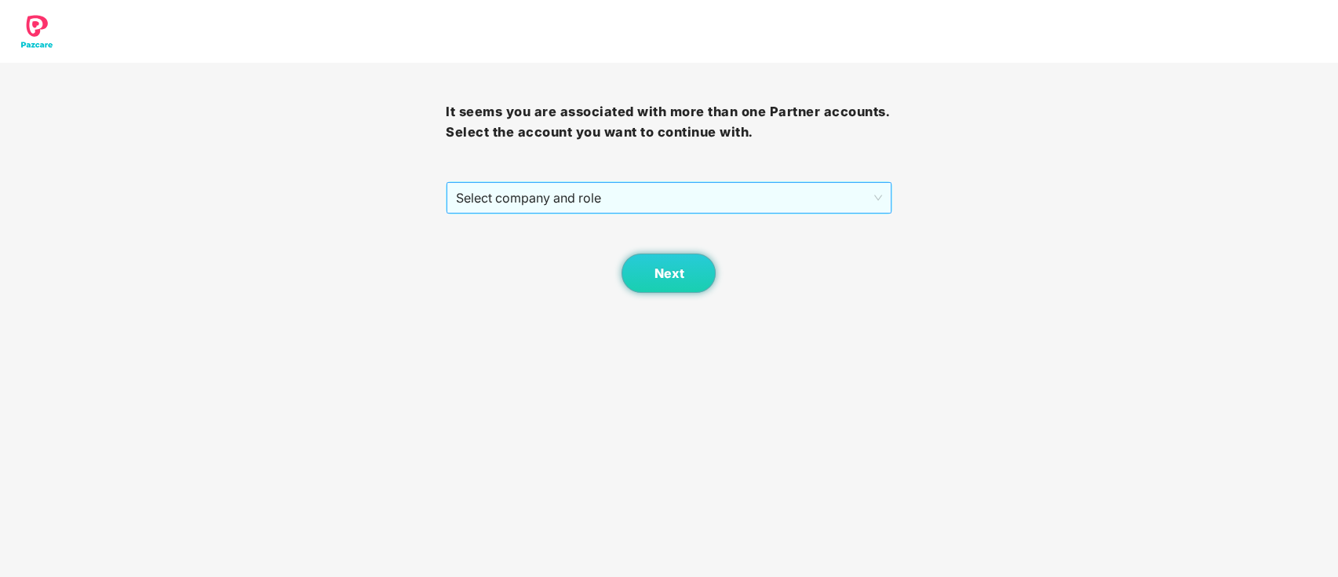
click at [691, 185] on span "Select company and role" at bounding box center [668, 198] width 425 height 30
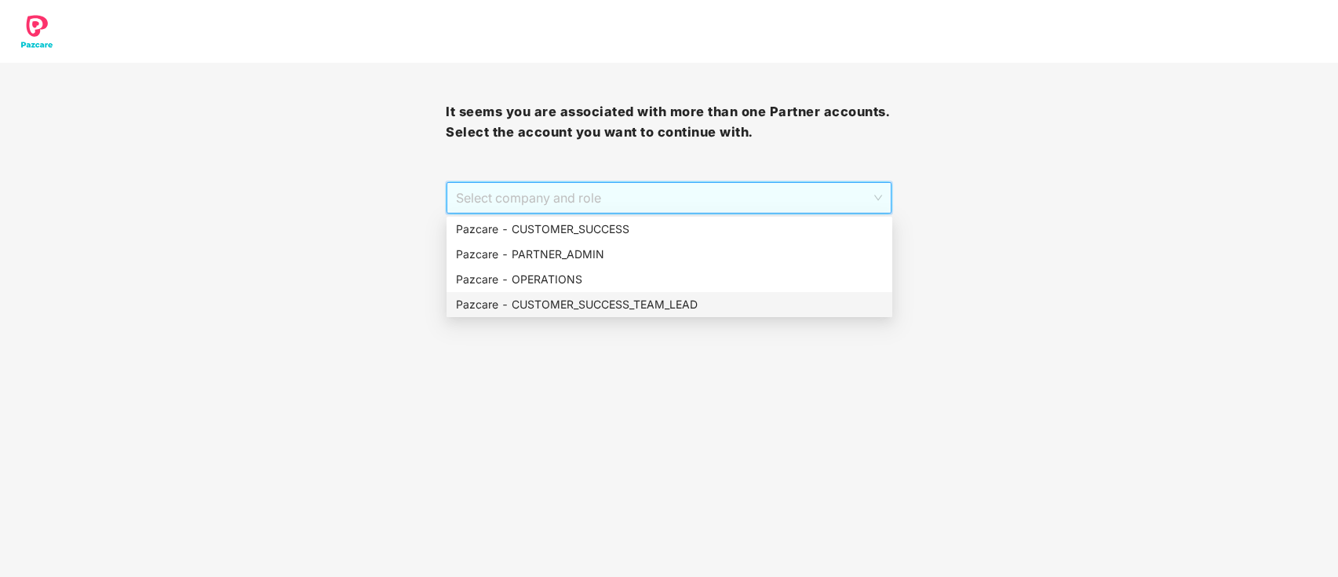
click at [640, 312] on div "Pazcare - CUSTOMER_SUCCESS_TEAM_LEAD" at bounding box center [669, 304] width 427 height 17
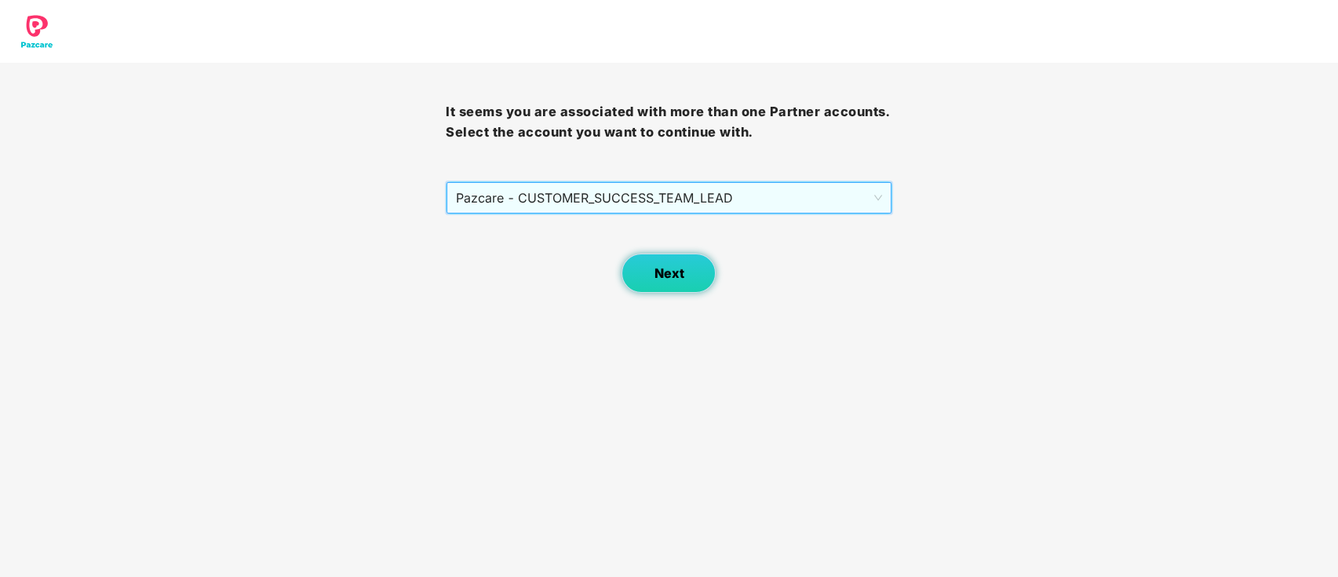
click at [670, 273] on span "Next" at bounding box center [669, 273] width 30 height 15
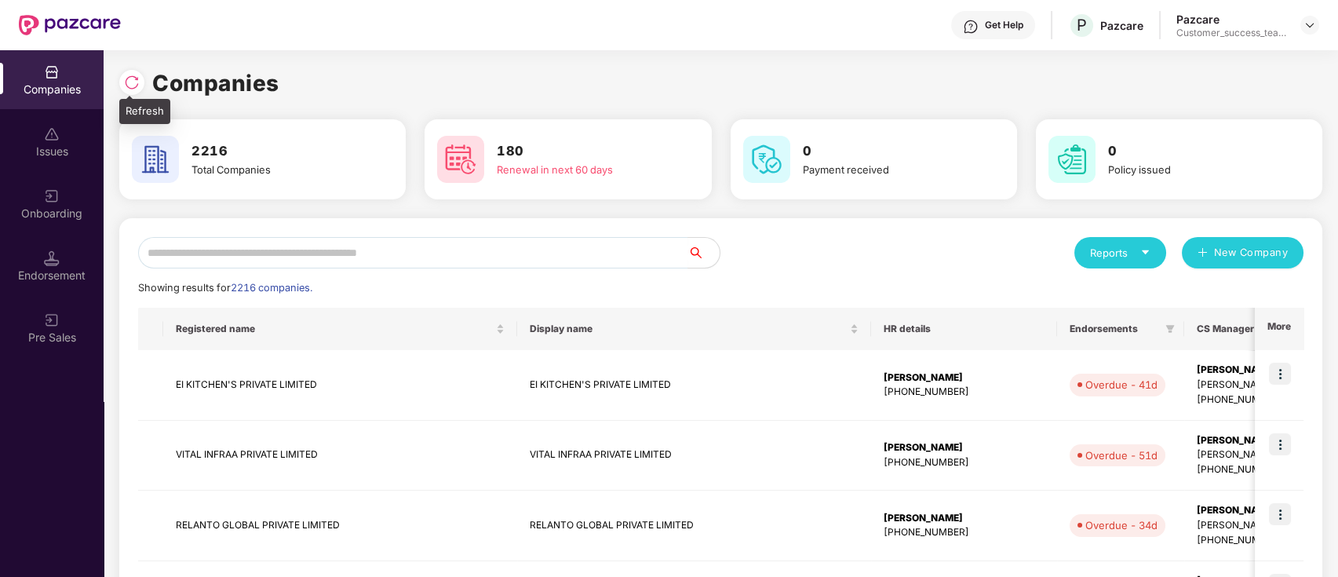
click at [134, 78] on img at bounding box center [132, 83] width 16 height 16
